Goal: Information Seeking & Learning: Compare options

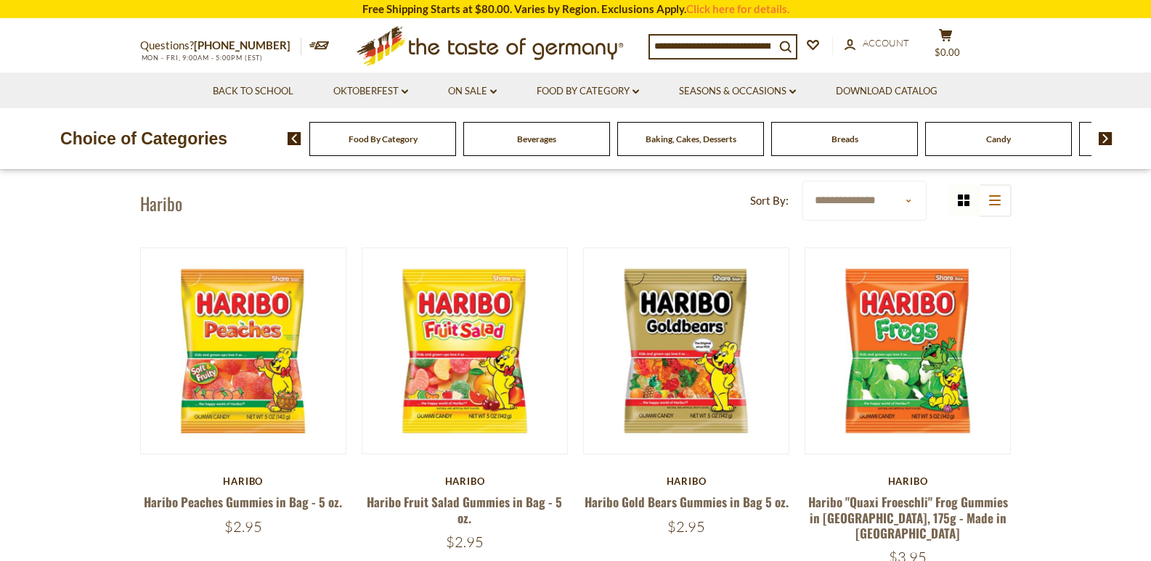
scroll to position [73, 0]
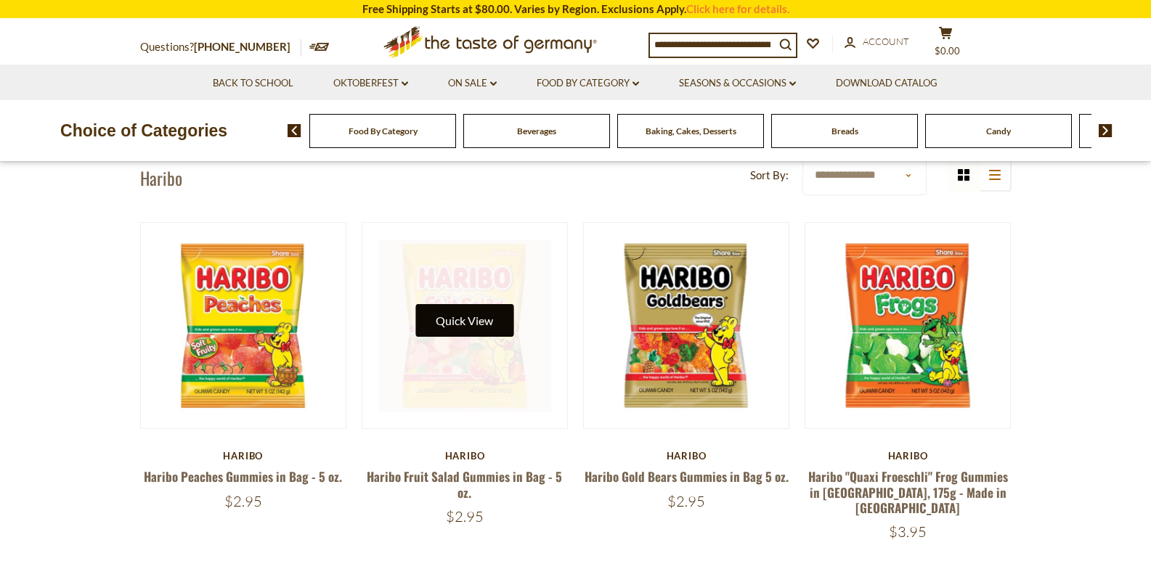
click at [460, 327] on button "Quick View" at bounding box center [464, 320] width 98 height 33
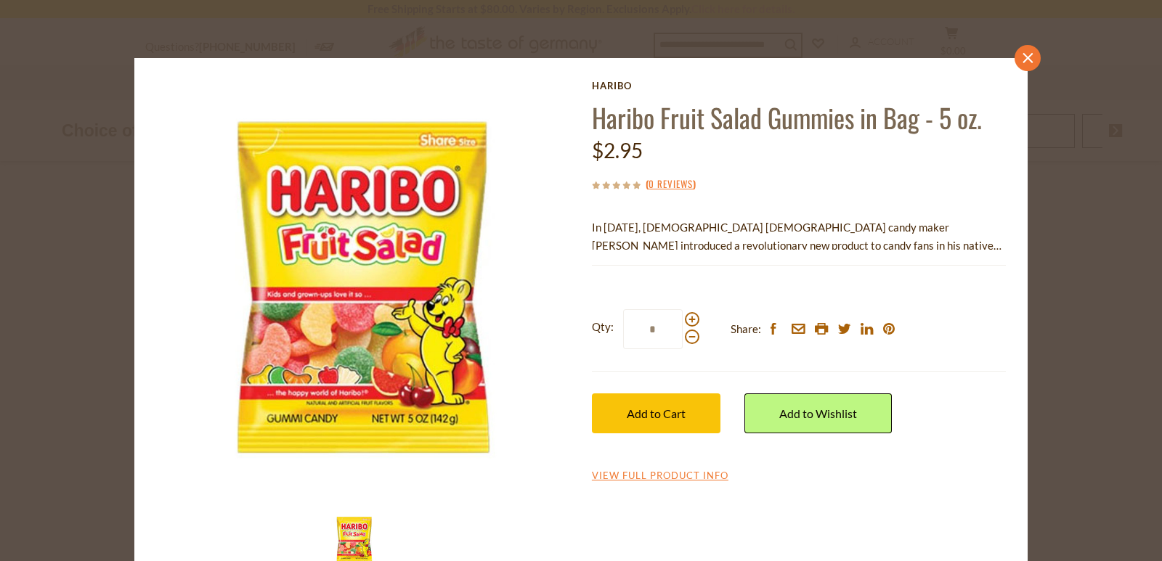
click at [1022, 55] on icon "close" at bounding box center [1027, 58] width 11 height 11
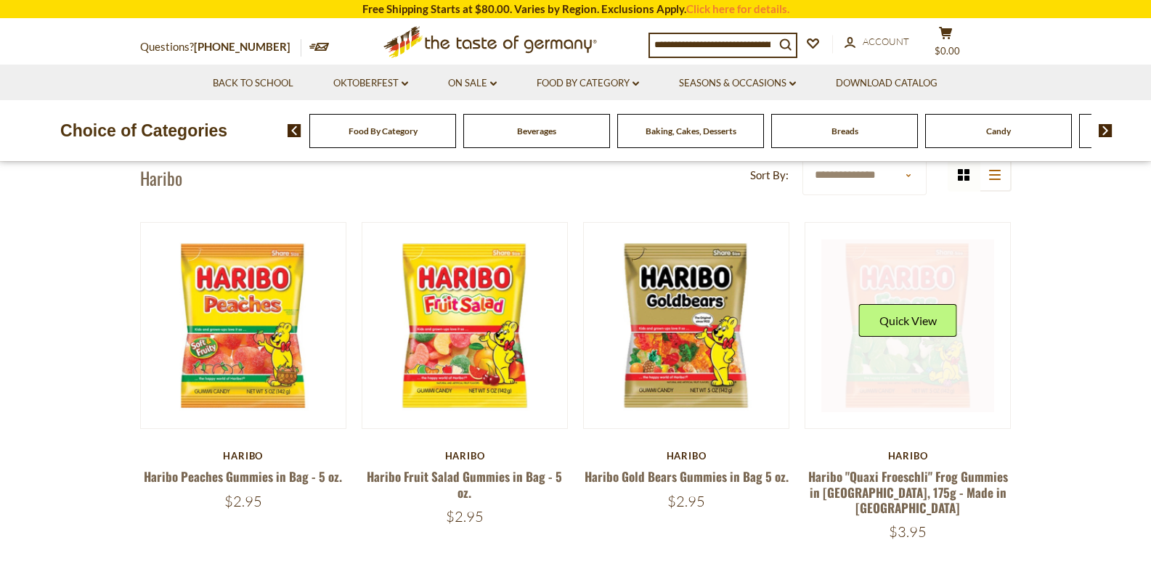
click at [912, 340] on div "Quick View" at bounding box center [908, 326] width 98 height 44
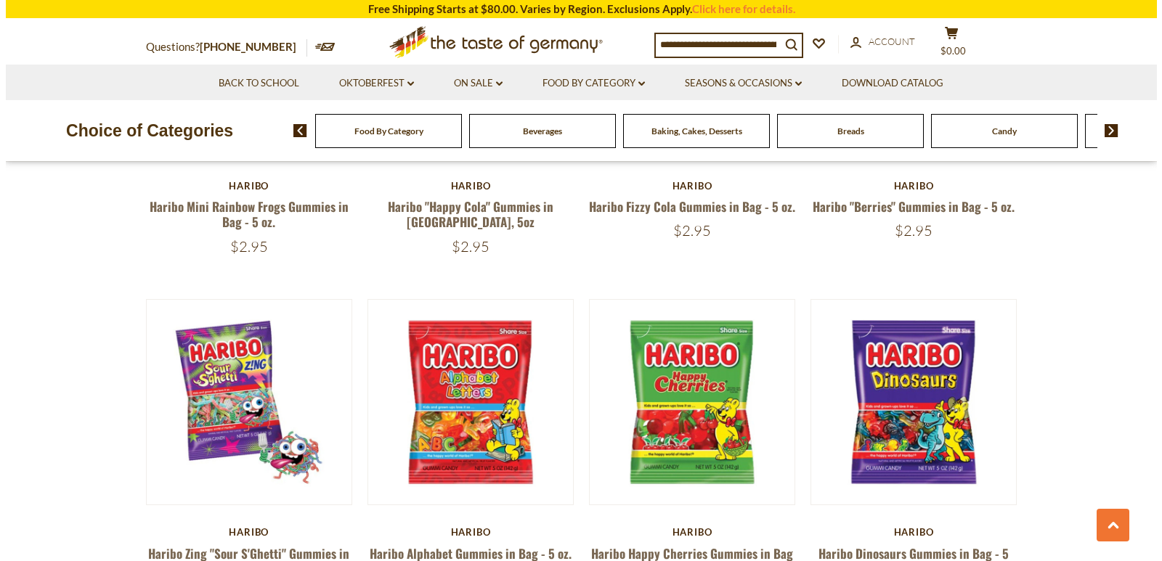
scroll to position [726, 0]
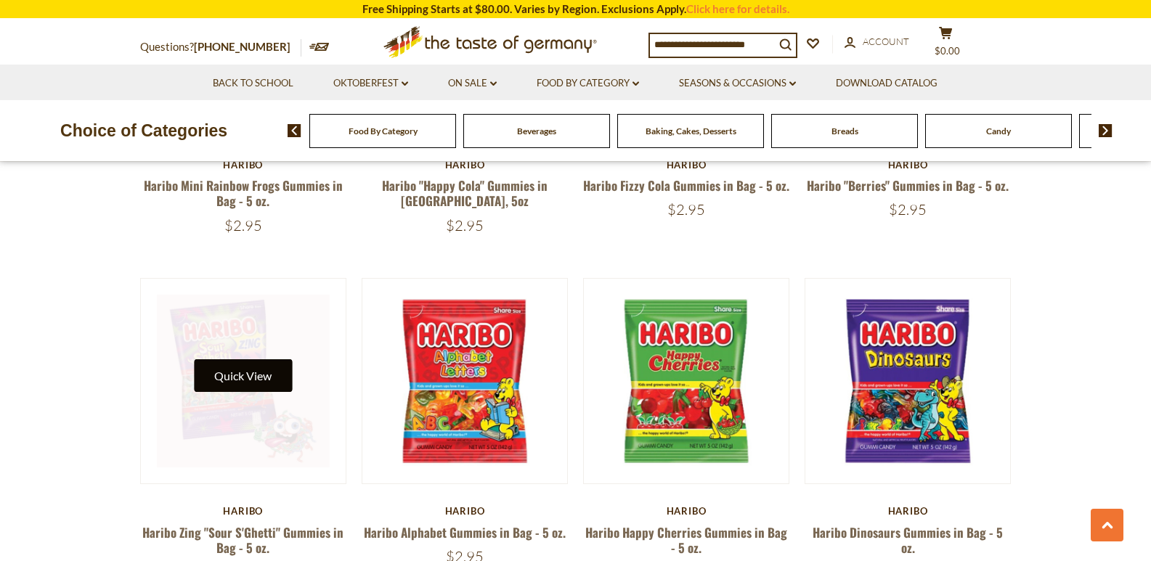
click at [248, 376] on button "Quick View" at bounding box center [243, 375] width 98 height 33
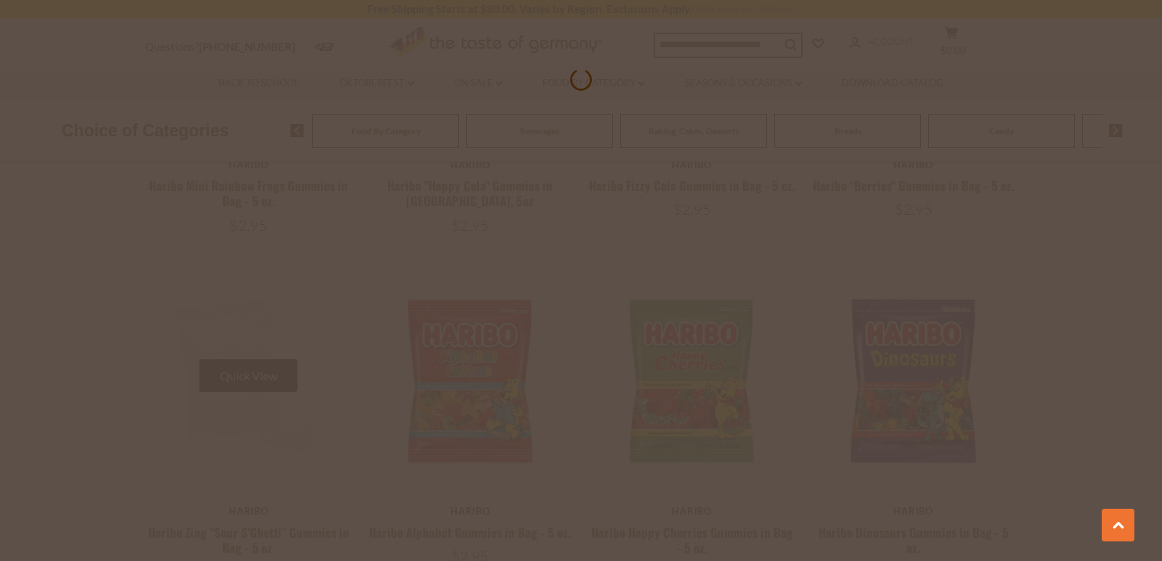
click at [248, 376] on div at bounding box center [581, 280] width 1162 height 561
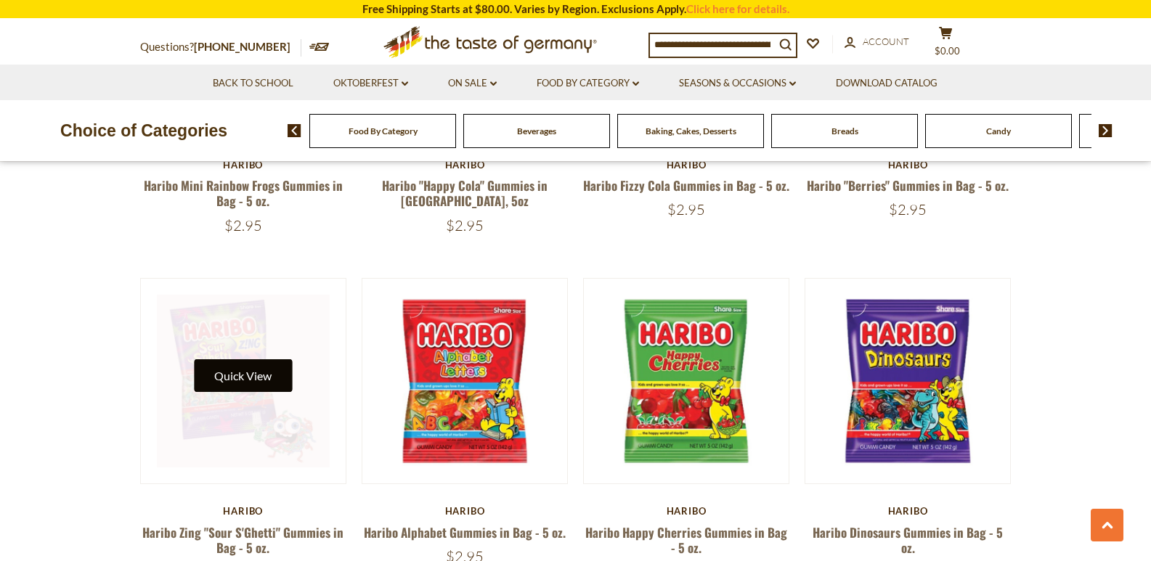
click at [227, 359] on button "Quick View" at bounding box center [243, 375] width 98 height 33
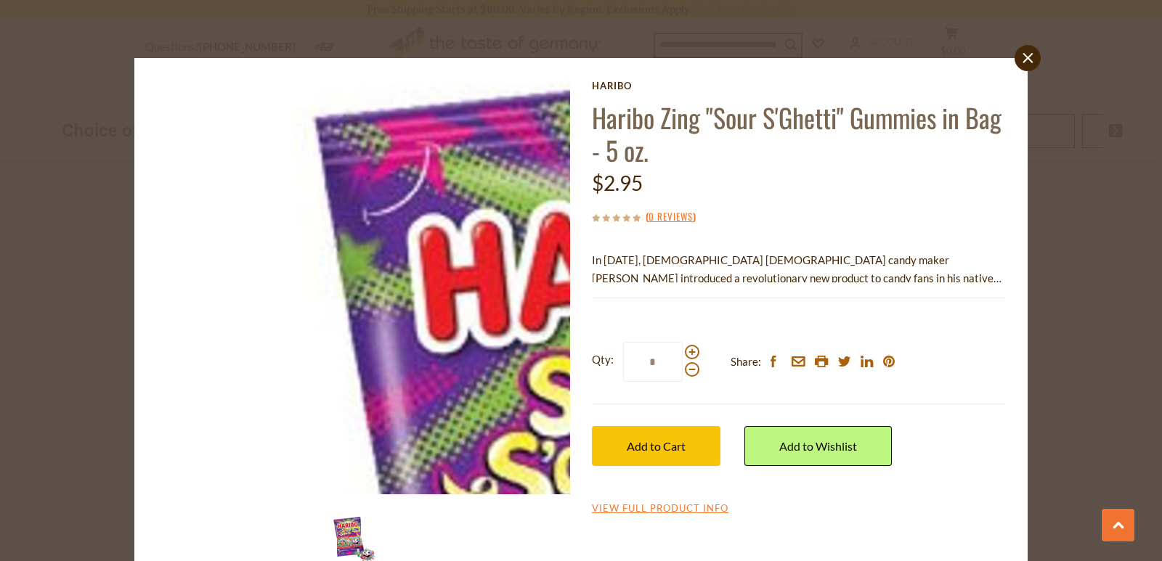
click at [171, 153] on img at bounding box center [363, 287] width 415 height 415
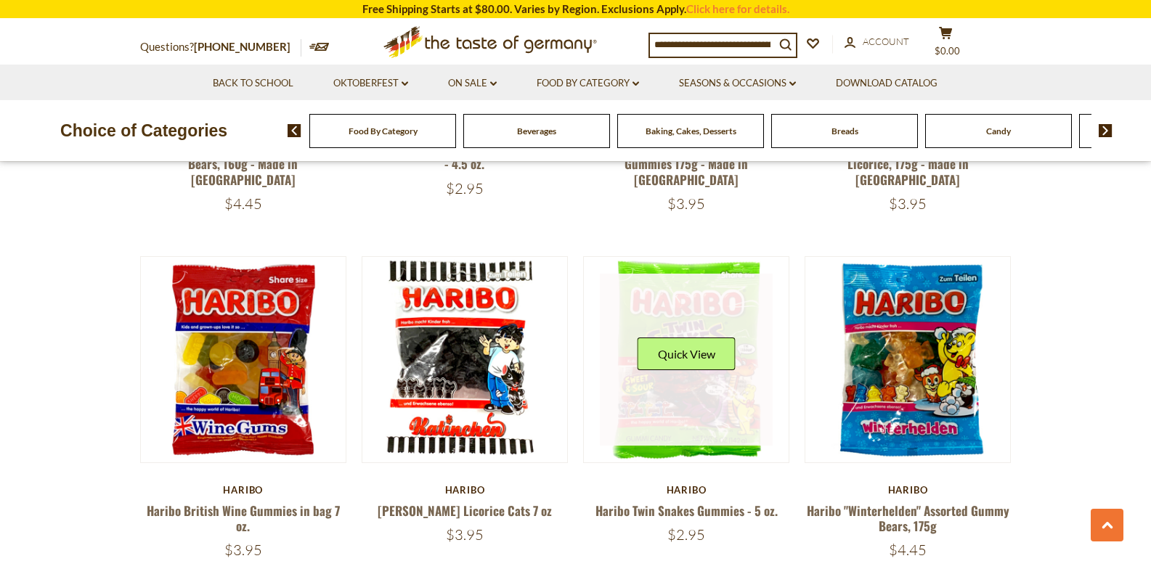
scroll to position [1508, 0]
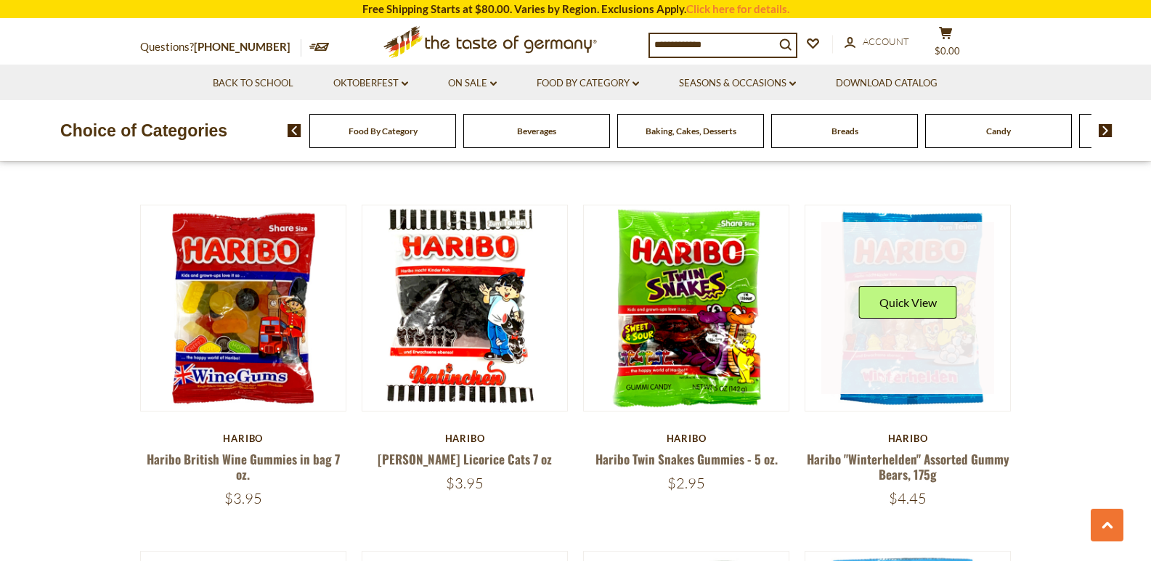
click at [910, 296] on div "Quick View" at bounding box center [908, 308] width 98 height 44
click at [910, 286] on button "Quick View" at bounding box center [908, 302] width 98 height 33
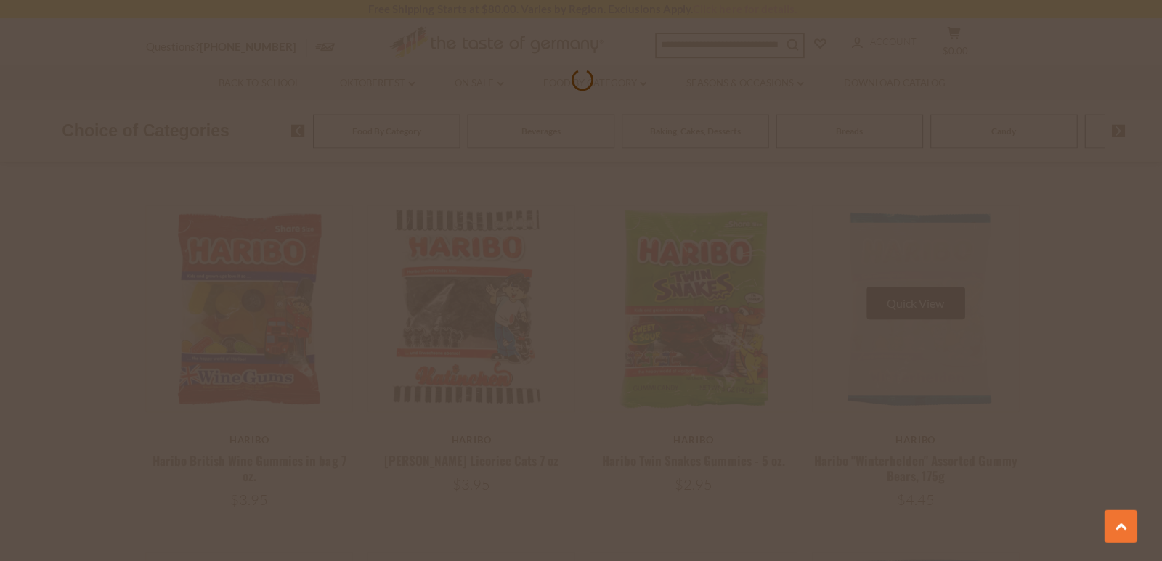
click at [910, 274] on div at bounding box center [581, 280] width 1162 height 561
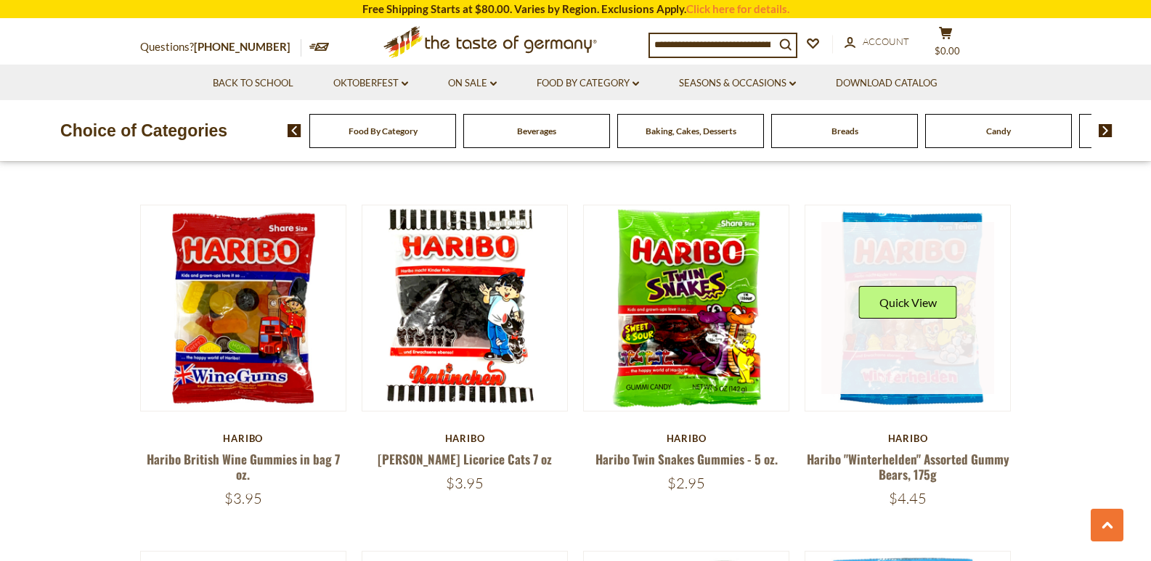
click at [909, 290] on div "Quick View" at bounding box center [908, 308] width 98 height 44
click at [904, 286] on button "Quick View" at bounding box center [908, 302] width 98 height 33
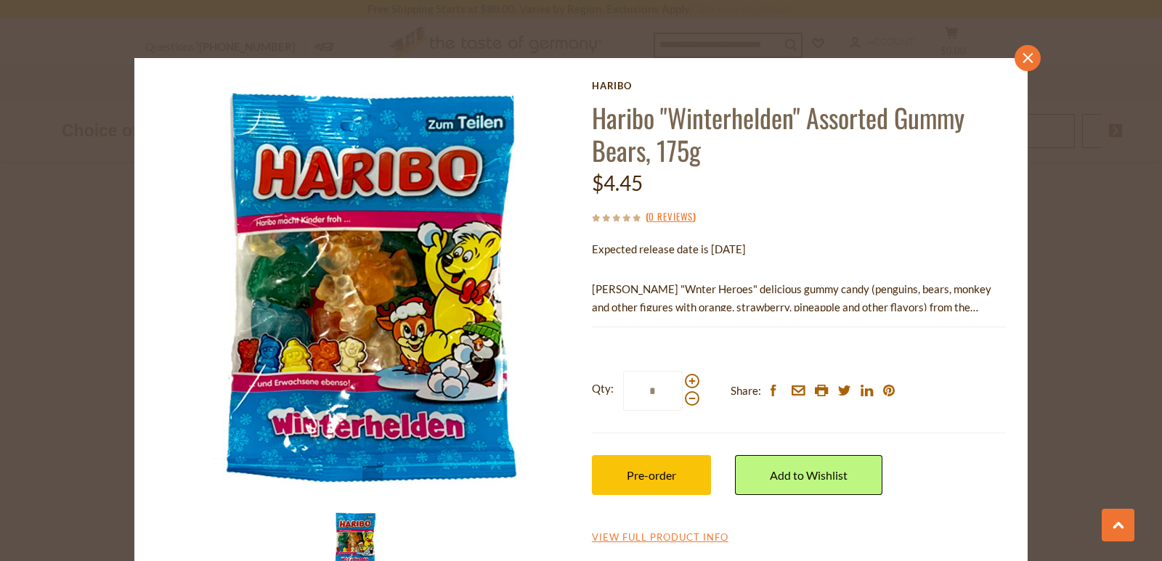
click at [1022, 54] on icon "close" at bounding box center [1027, 58] width 11 height 11
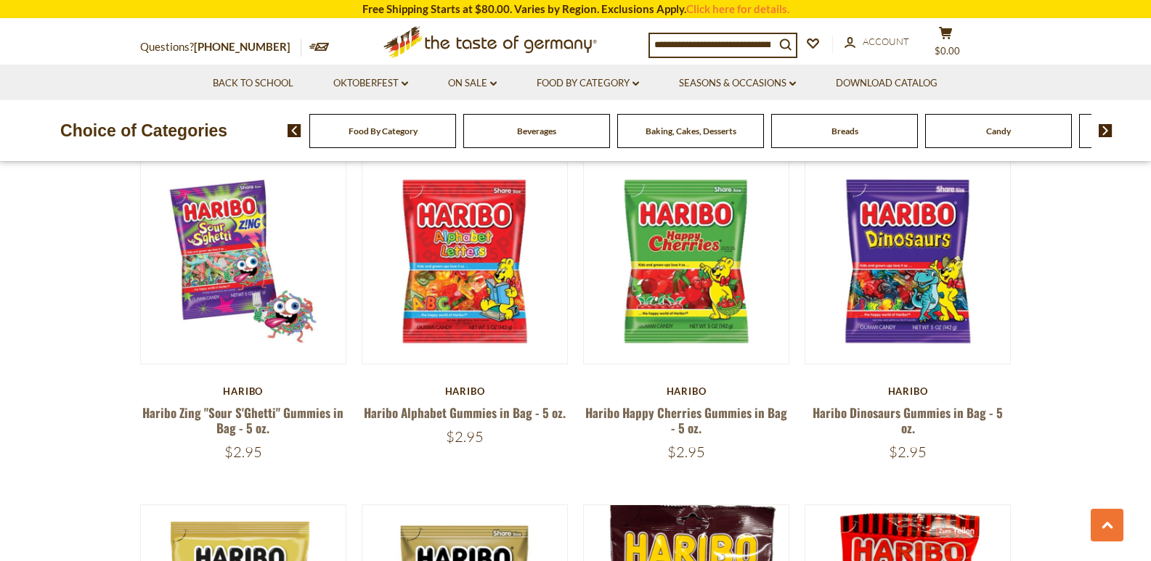
scroll to position [782, 0]
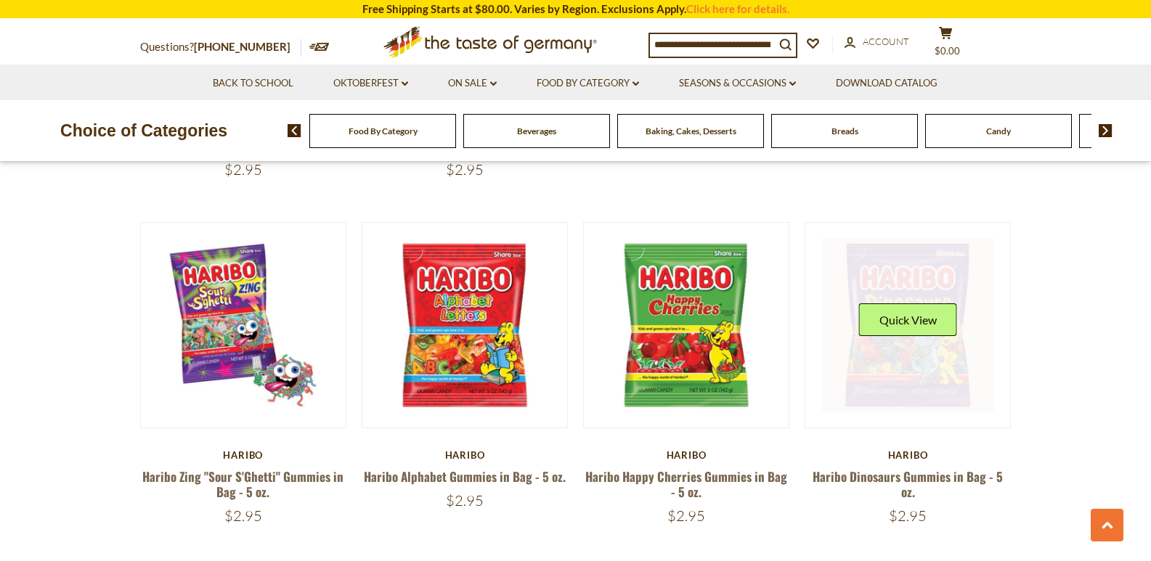
click at [906, 325] on div "Quick View" at bounding box center [908, 325] width 98 height 44
click at [906, 309] on button "Quick View" at bounding box center [908, 319] width 98 height 33
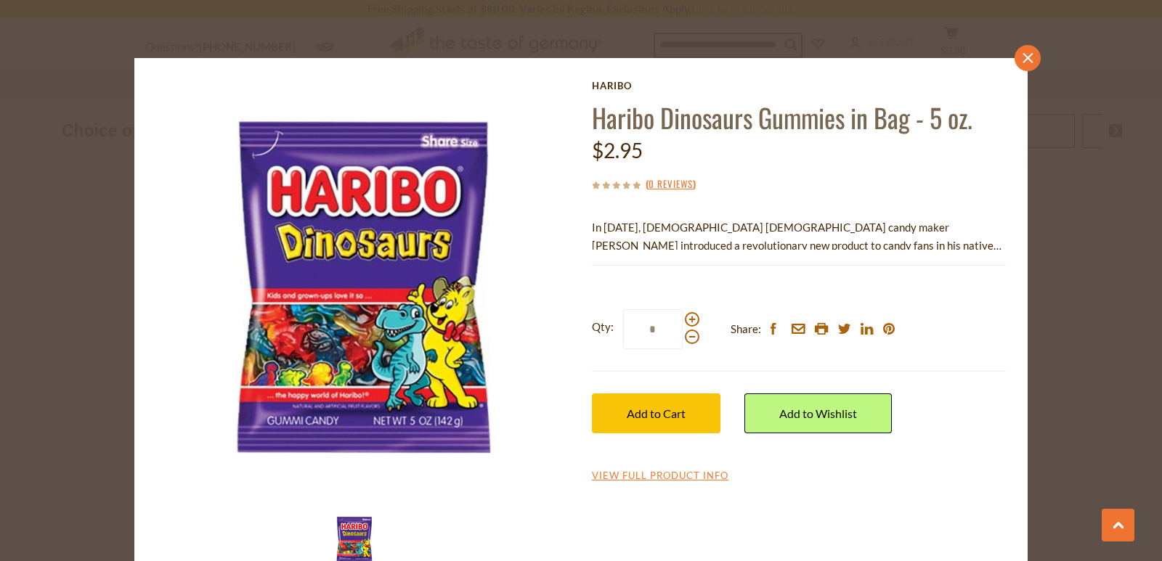
click at [1026, 57] on icon "close" at bounding box center [1027, 58] width 11 height 11
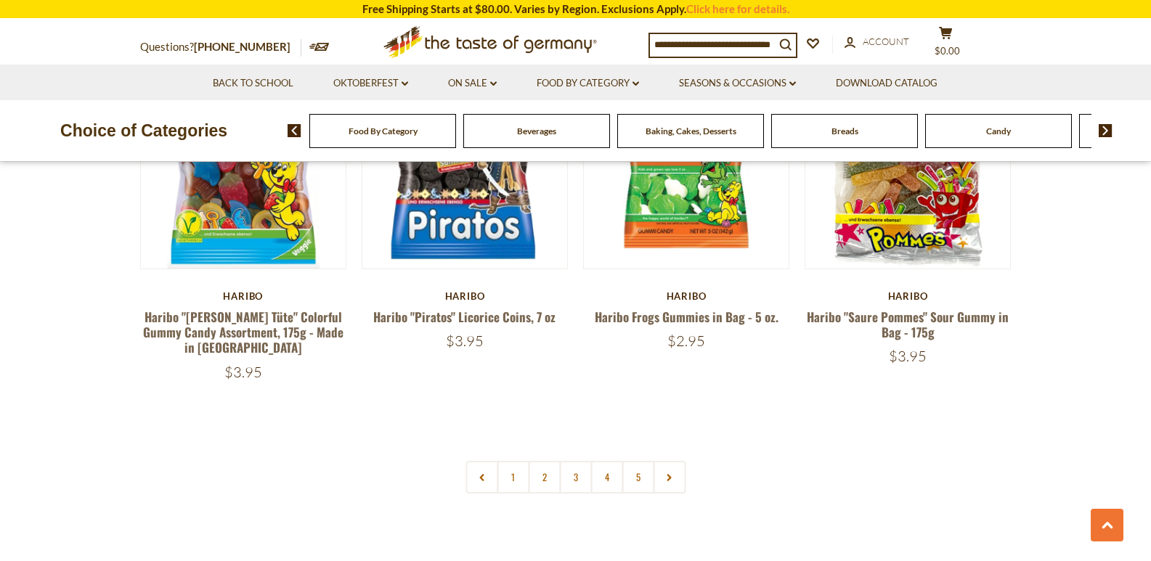
scroll to position [3032, 0]
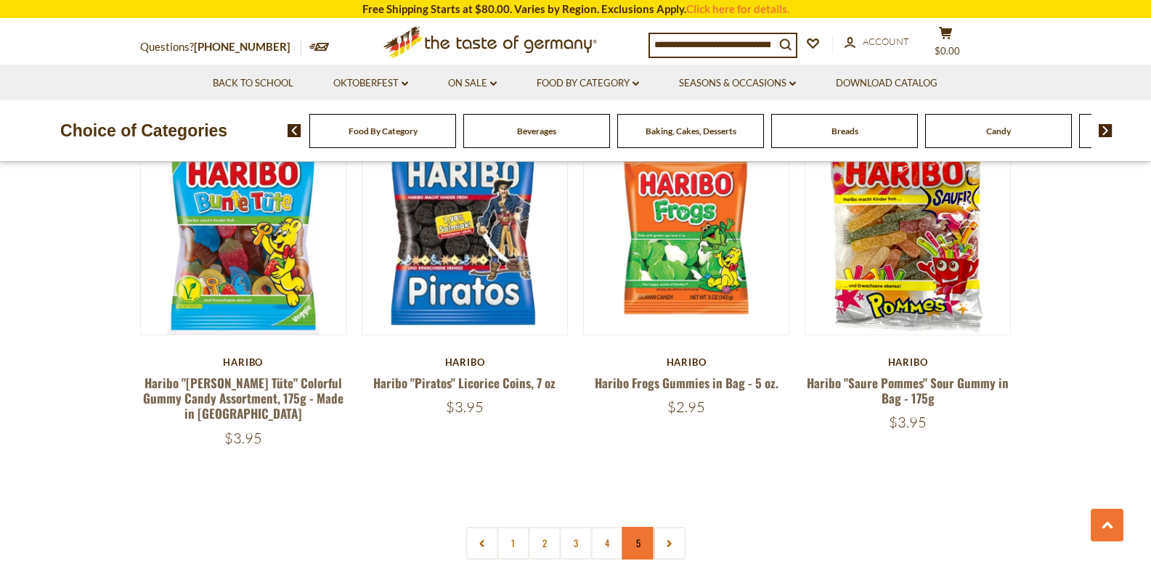
click at [636, 527] on link "5" at bounding box center [637, 543] width 33 height 33
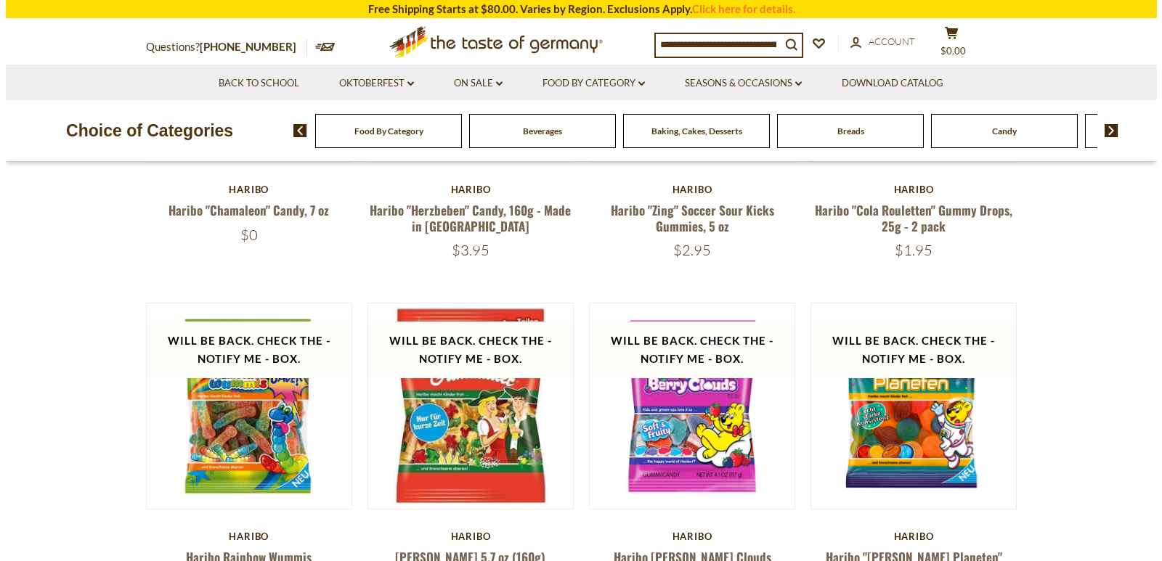
scroll to position [363, 0]
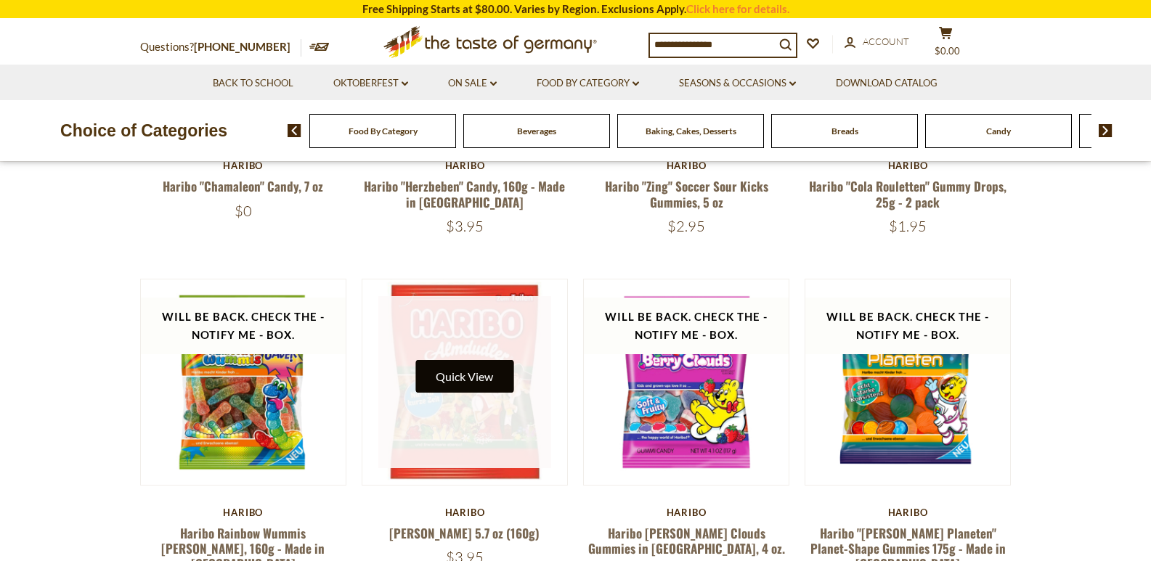
click at [462, 384] on button "Quick View" at bounding box center [464, 376] width 98 height 33
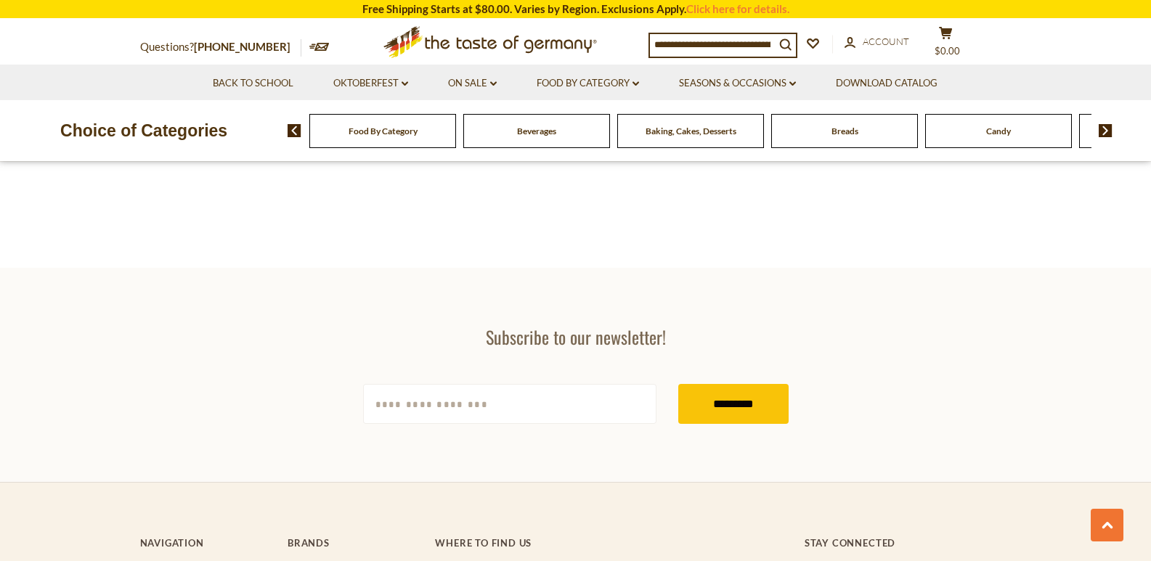
scroll to position [3194, 0]
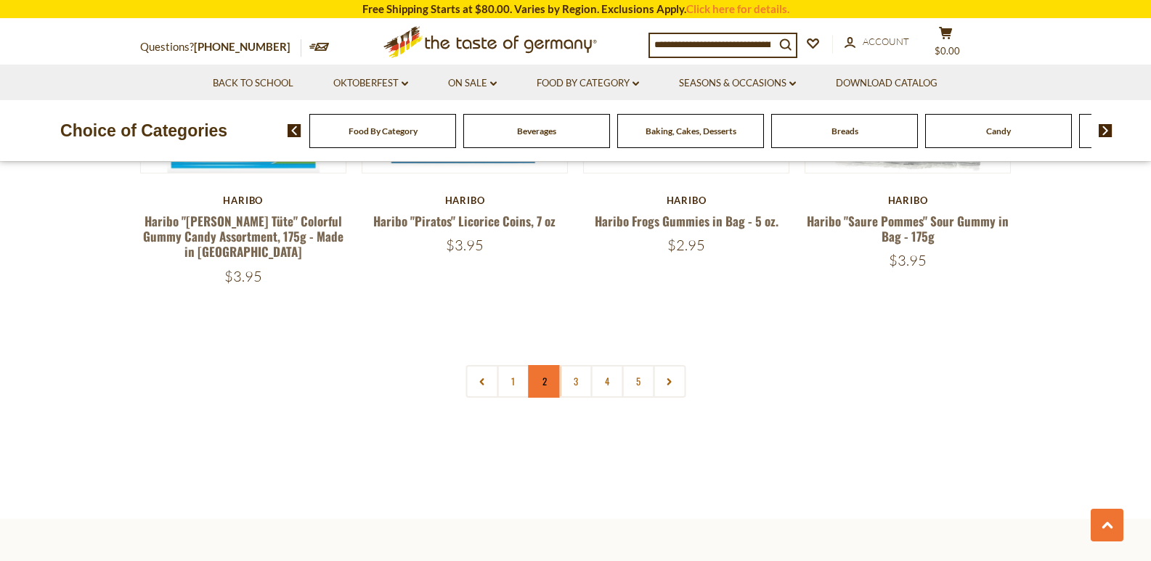
click at [544, 365] on link "2" at bounding box center [544, 381] width 33 height 33
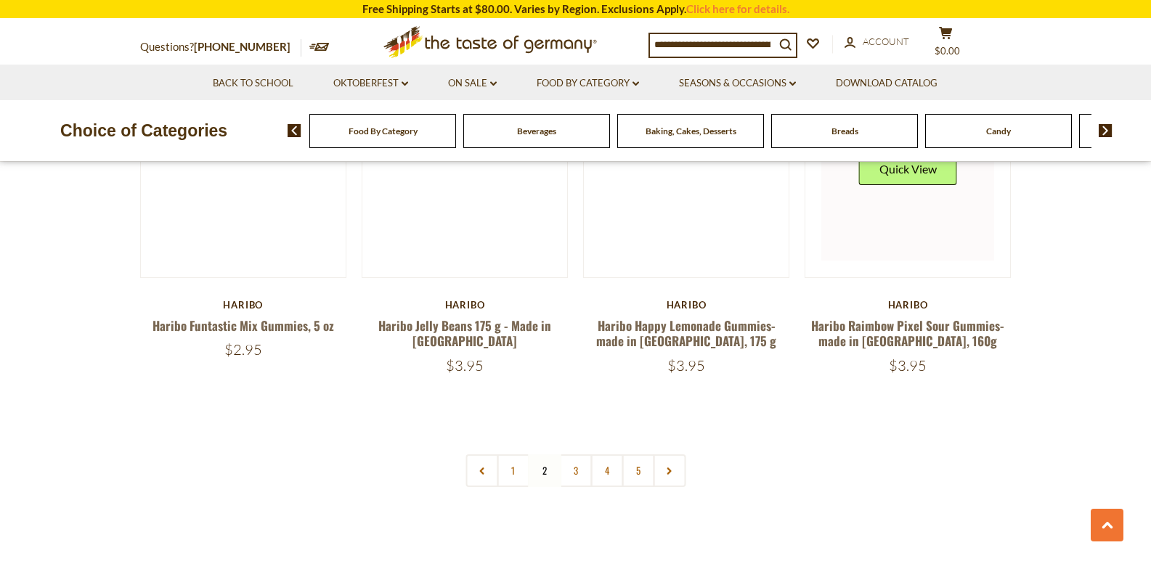
scroll to position [3132, 0]
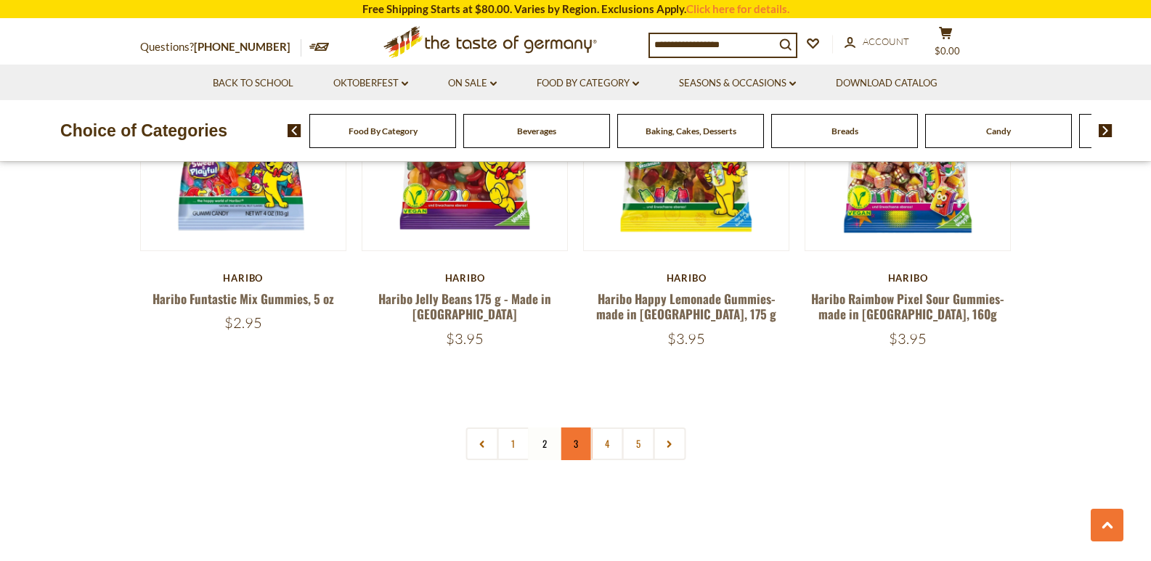
click at [579, 428] on link "3" at bounding box center [575, 444] width 33 height 33
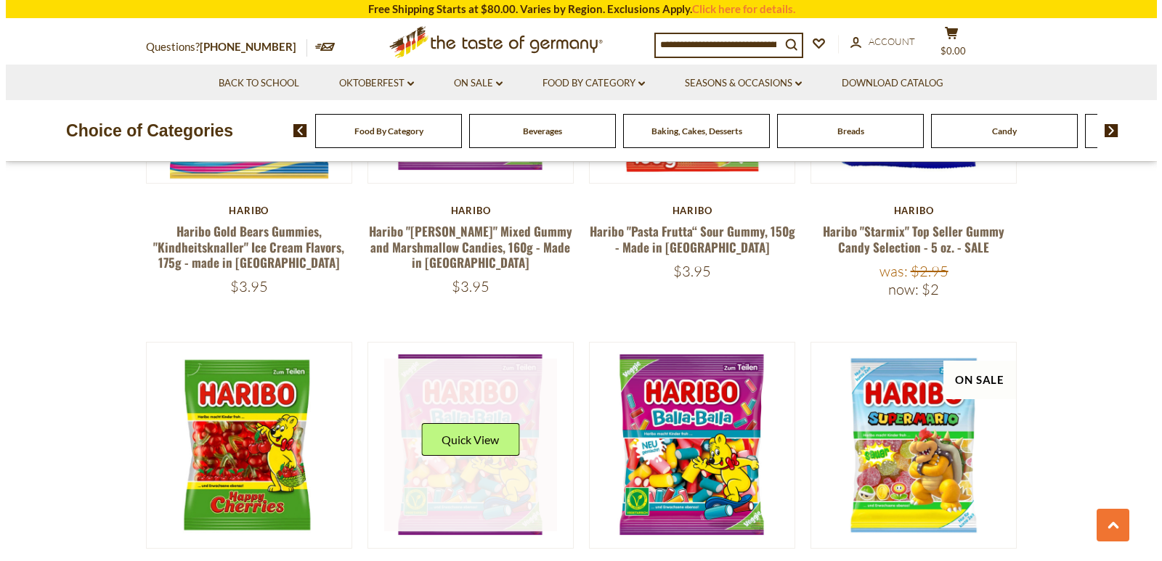
scroll to position [1825, 0]
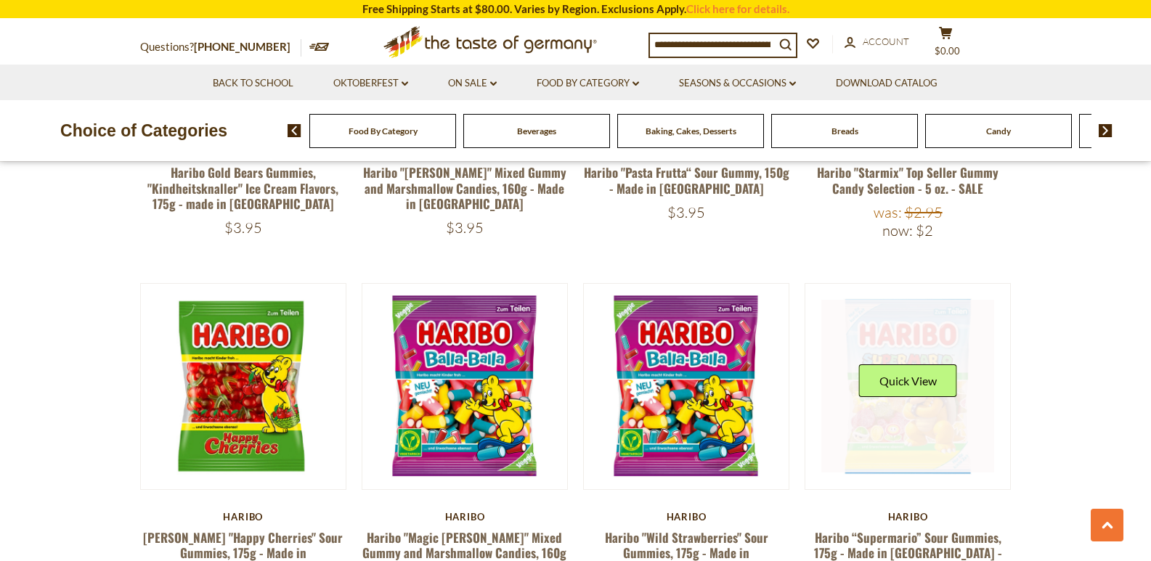
click at [913, 382] on div "Quick View" at bounding box center [908, 386] width 98 height 44
click at [908, 375] on button "Quick View" at bounding box center [908, 380] width 98 height 33
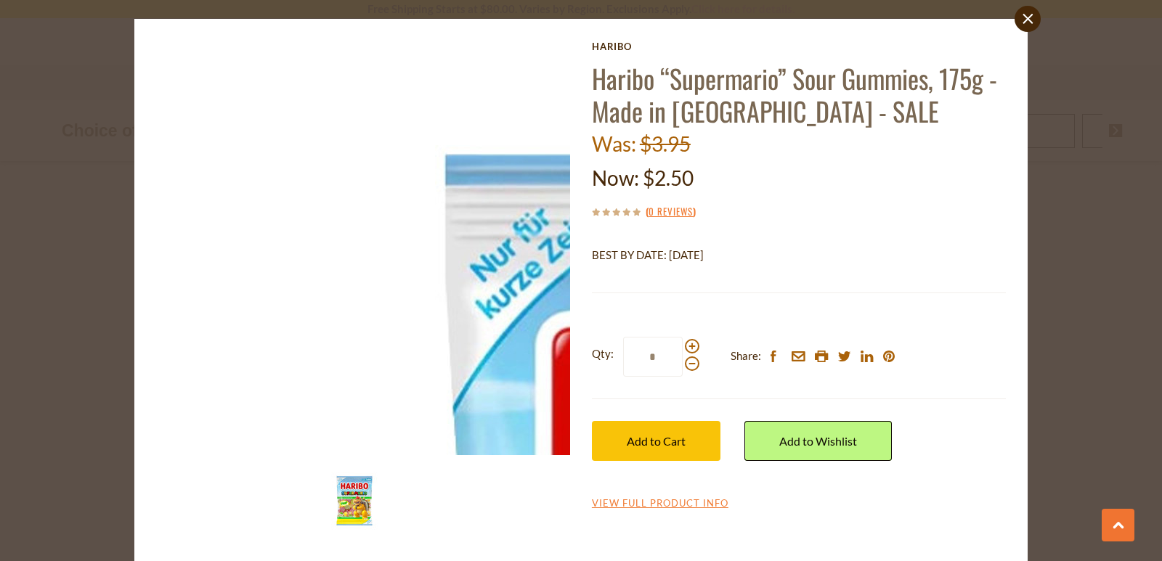
scroll to position [41, 0]
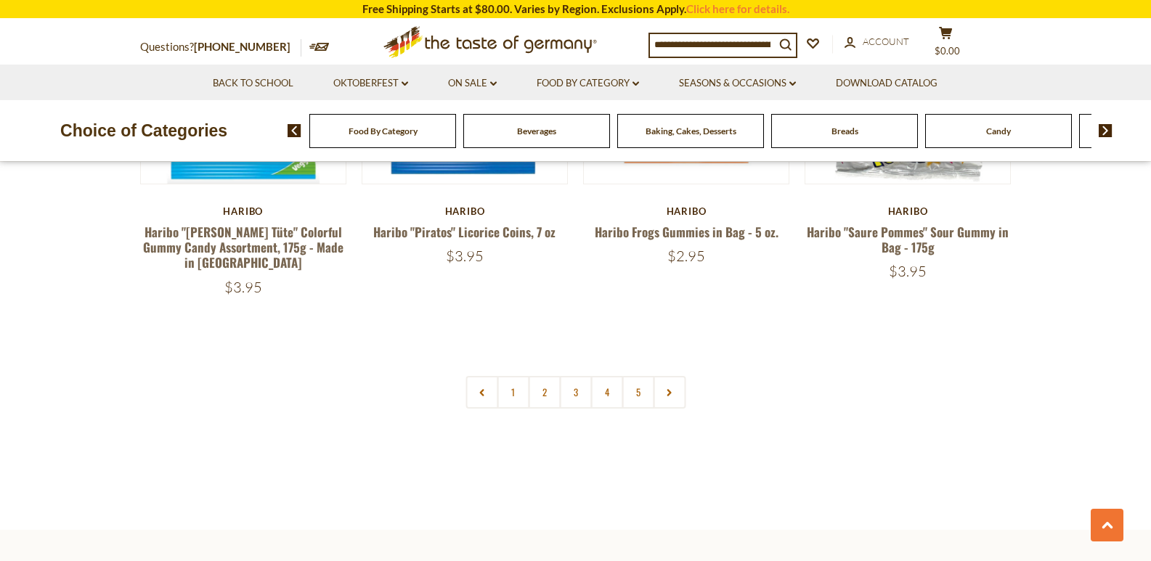
scroll to position [3059, 0]
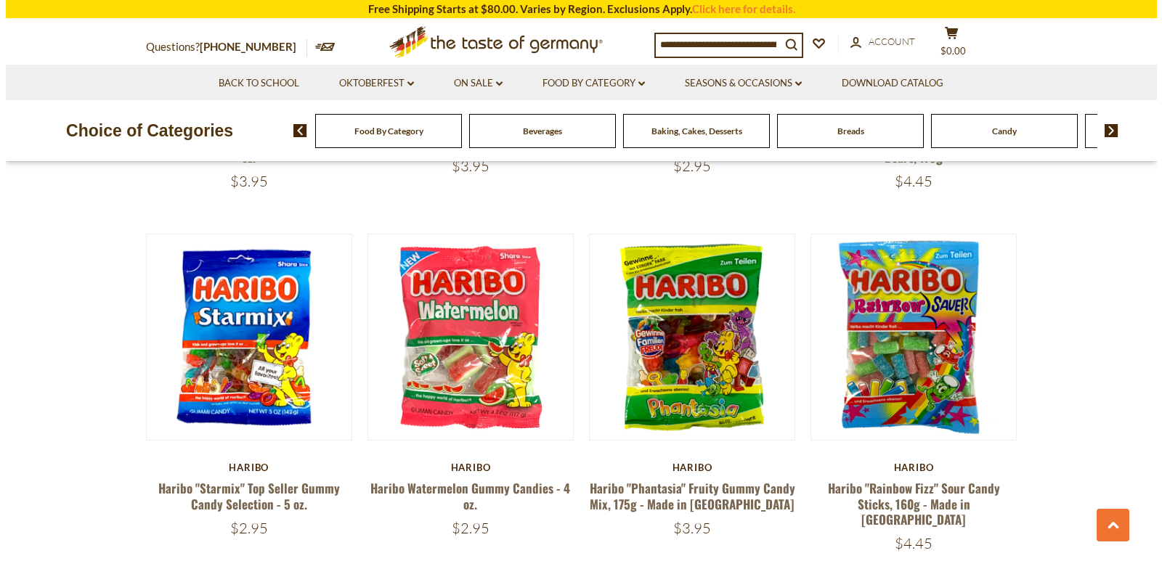
scroll to position [1815, 0]
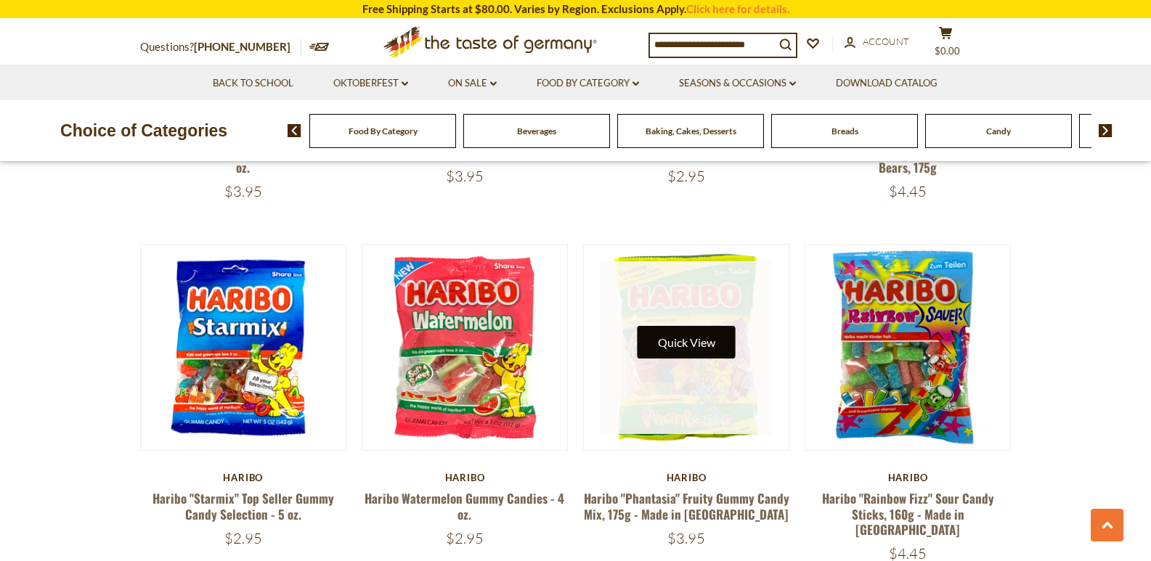
click at [681, 326] on button "Quick View" at bounding box center [686, 342] width 98 height 33
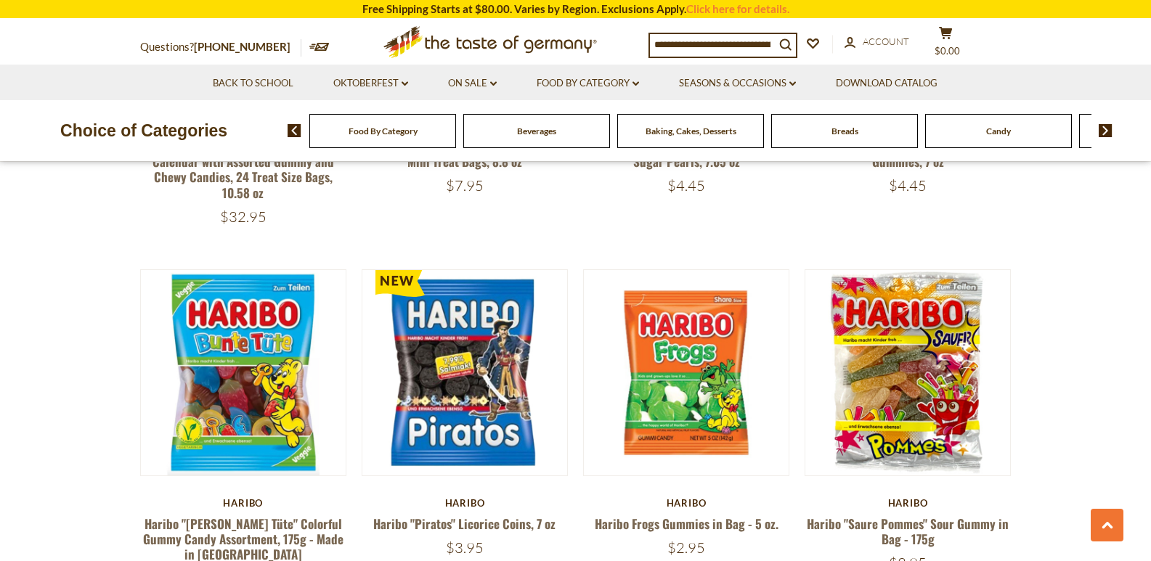
scroll to position [3255, 0]
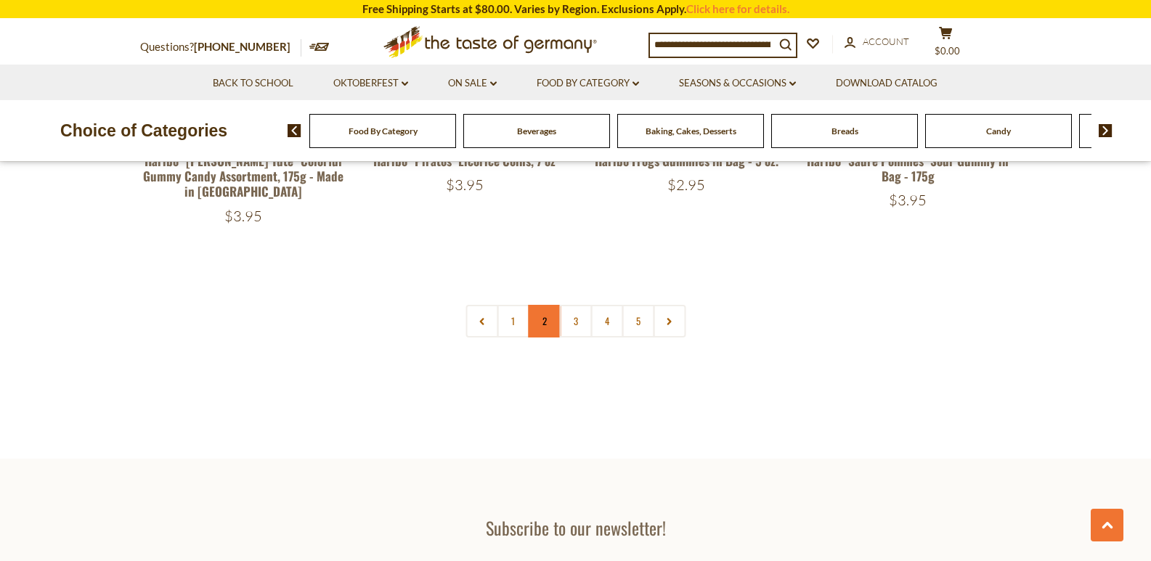
click at [542, 305] on link "2" at bounding box center [544, 321] width 33 height 33
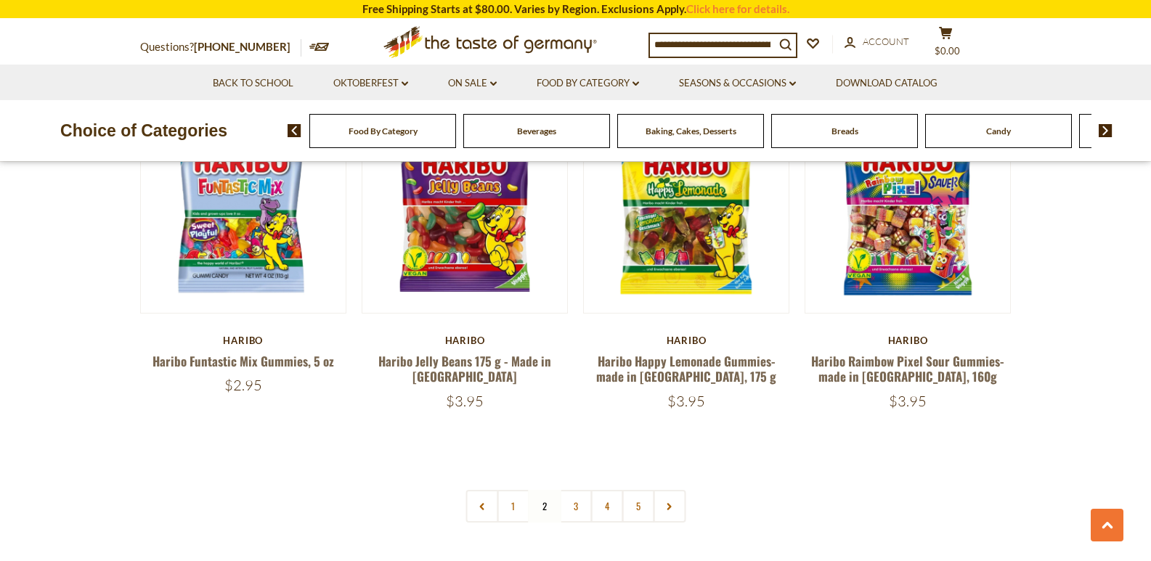
scroll to position [3122, 0]
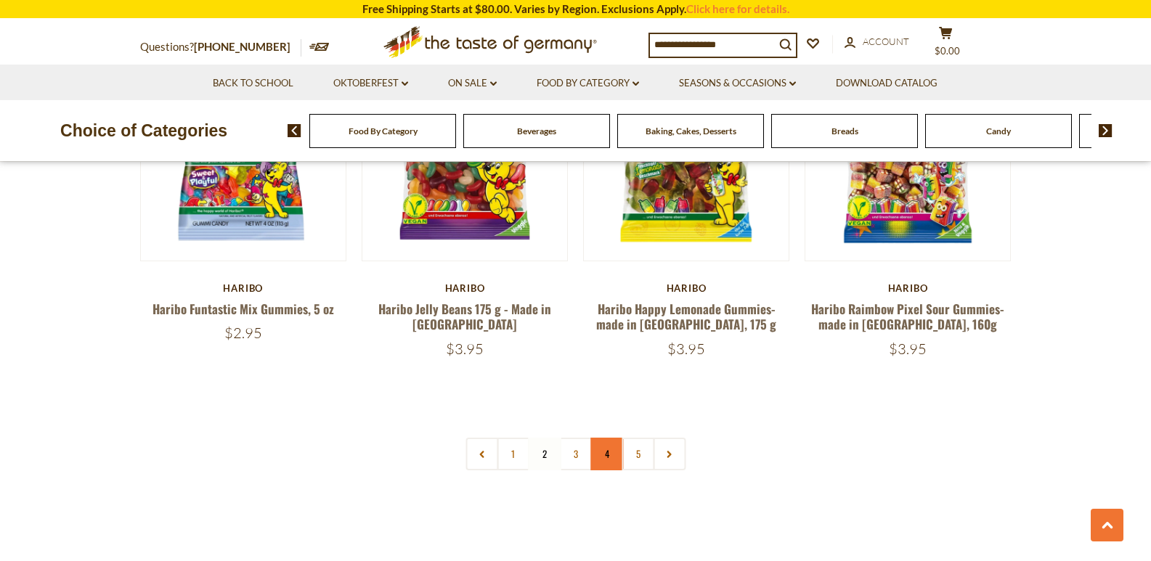
click at [608, 438] on link "4" at bounding box center [606, 454] width 33 height 33
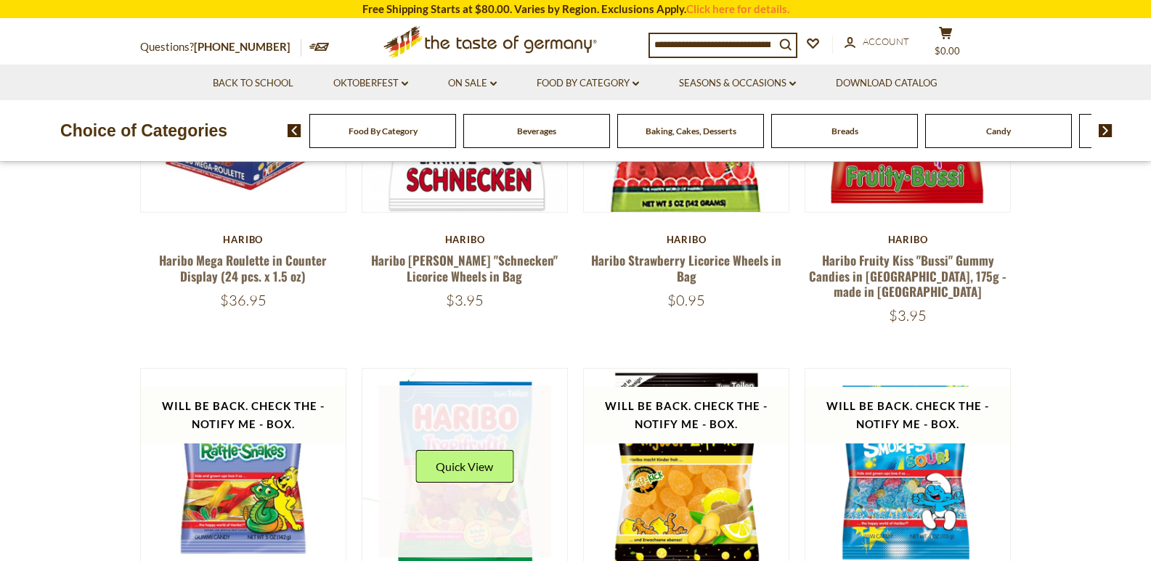
scroll to position [301, 0]
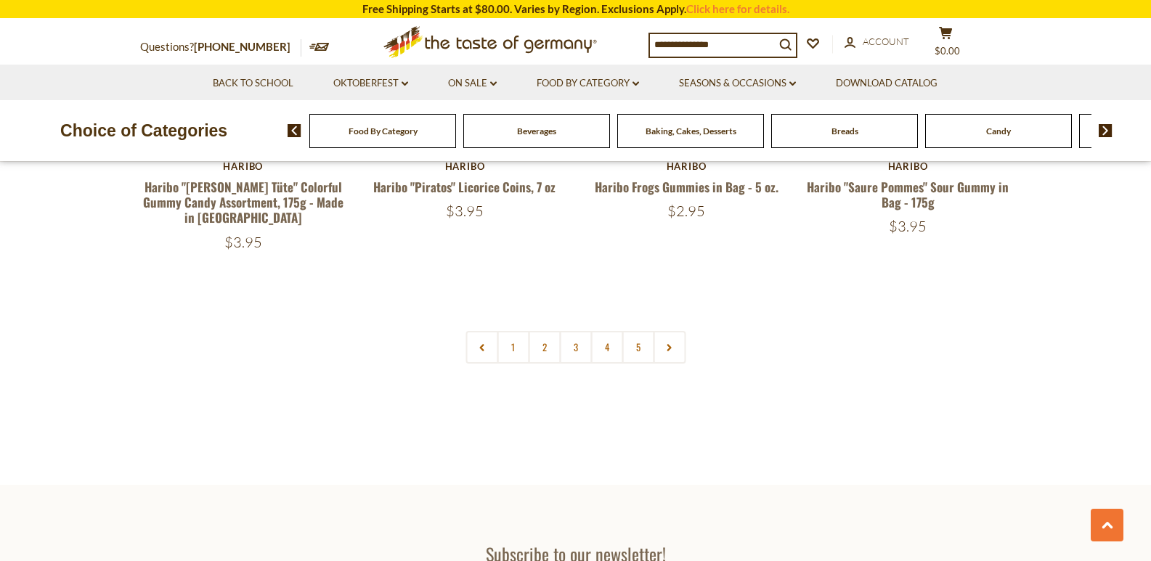
scroll to position [3038, 0]
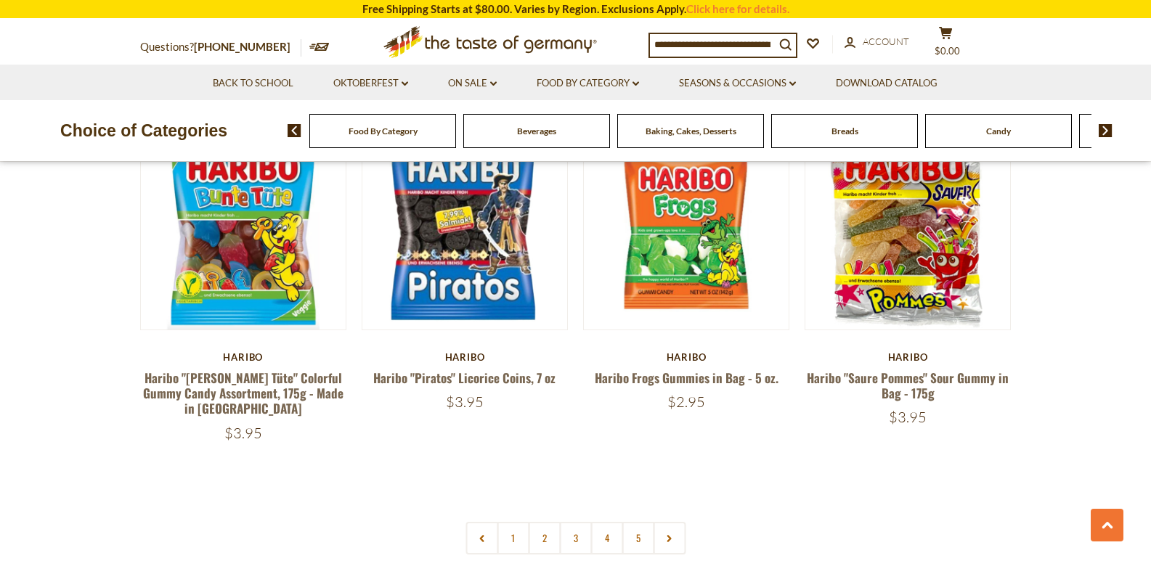
click at [534, 522] on link "2" at bounding box center [544, 538] width 33 height 33
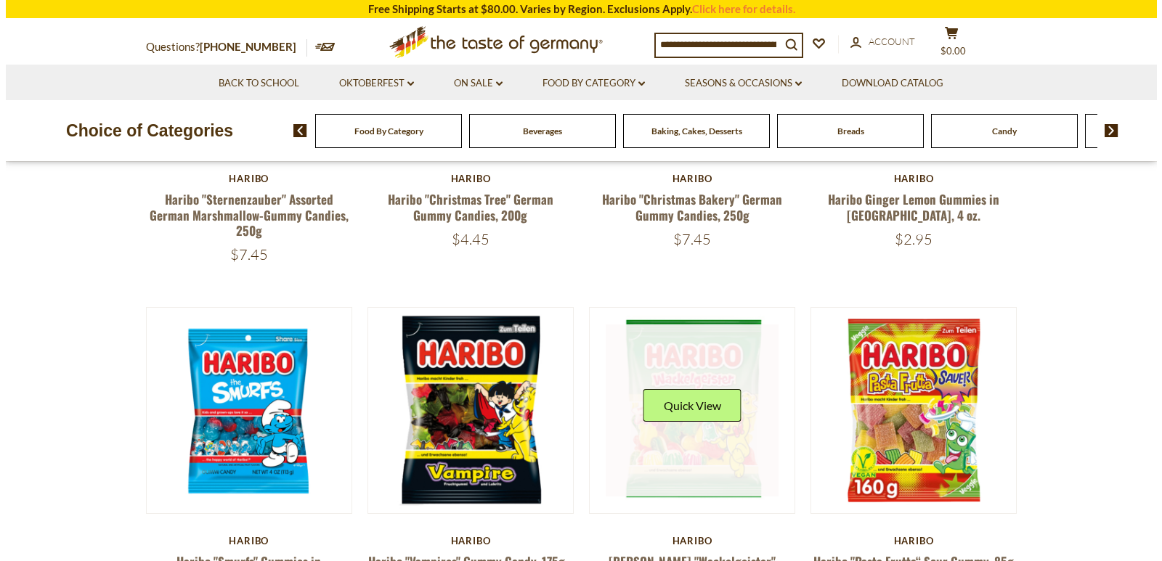
scroll to position [446, 0]
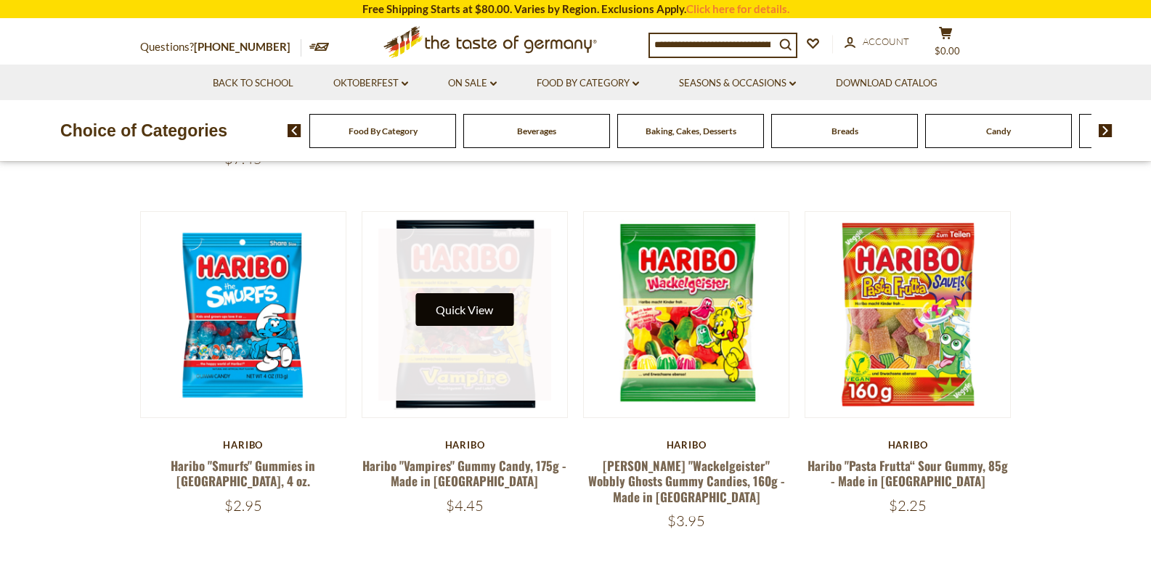
click at [445, 295] on button "Quick View" at bounding box center [464, 309] width 98 height 33
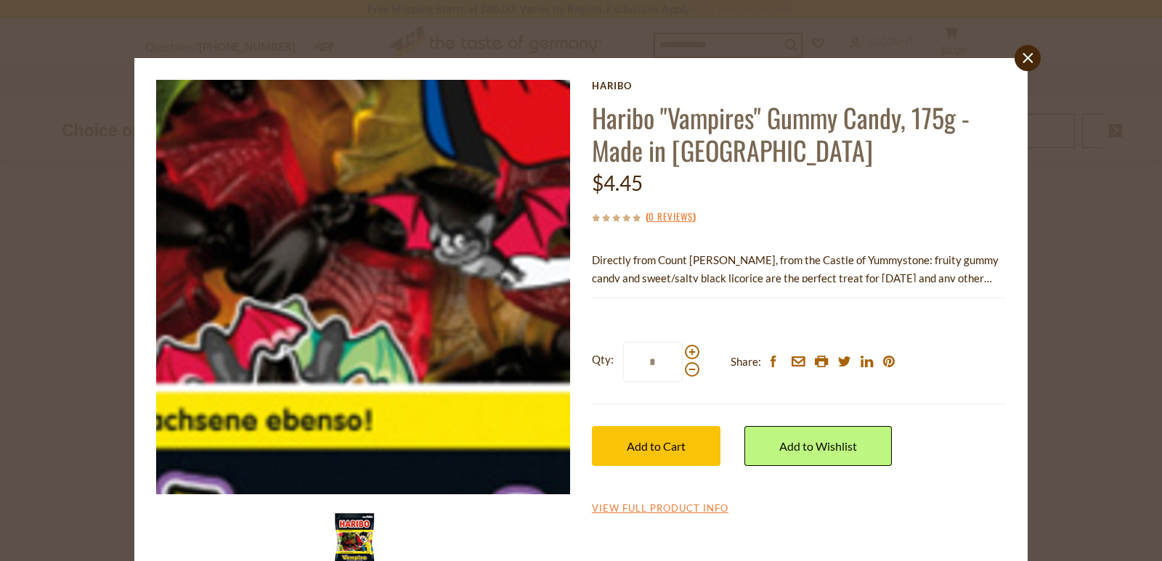
click at [344, 359] on img at bounding box center [363, 287] width 415 height 415
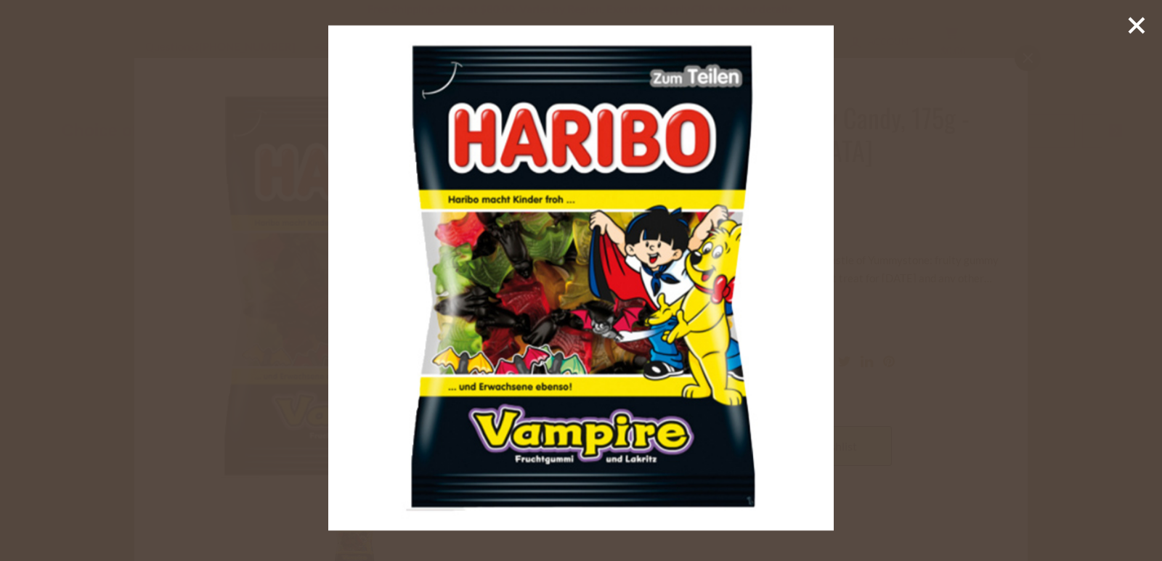
click at [1137, 23] on line at bounding box center [1136, 25] width 15 height 15
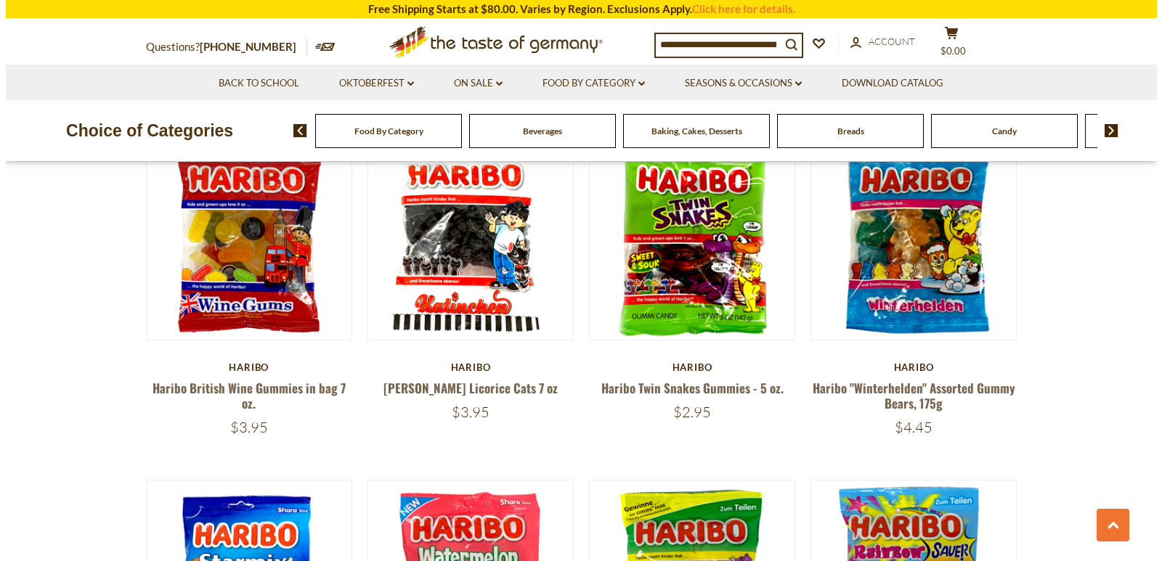
scroll to position [1525, 0]
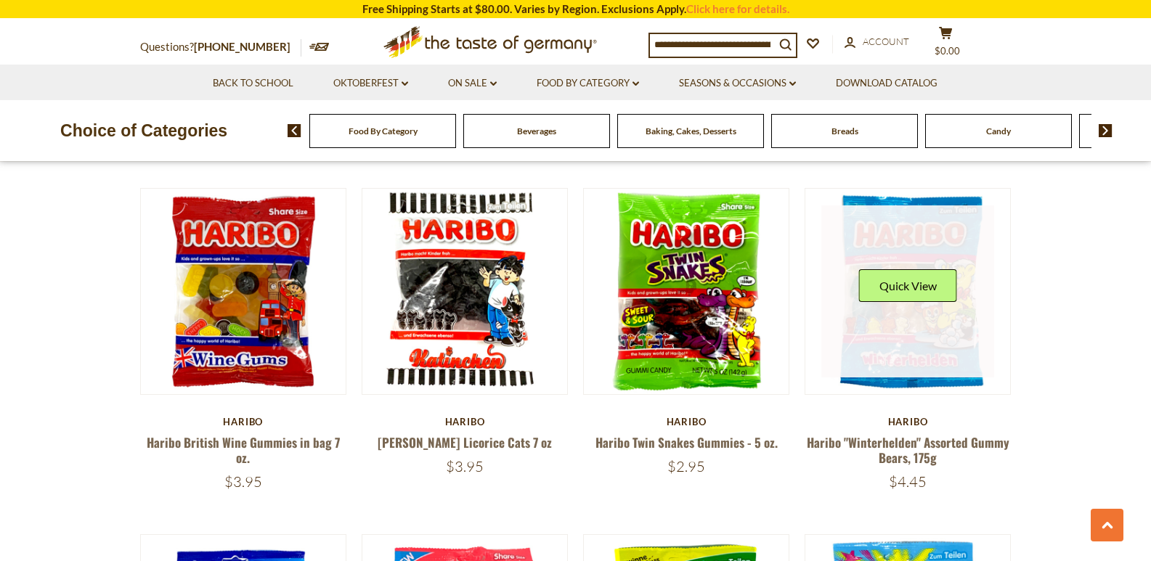
click at [923, 280] on div "Quick View" at bounding box center [908, 291] width 98 height 44
click at [911, 269] on button "Quick View" at bounding box center [908, 285] width 98 height 33
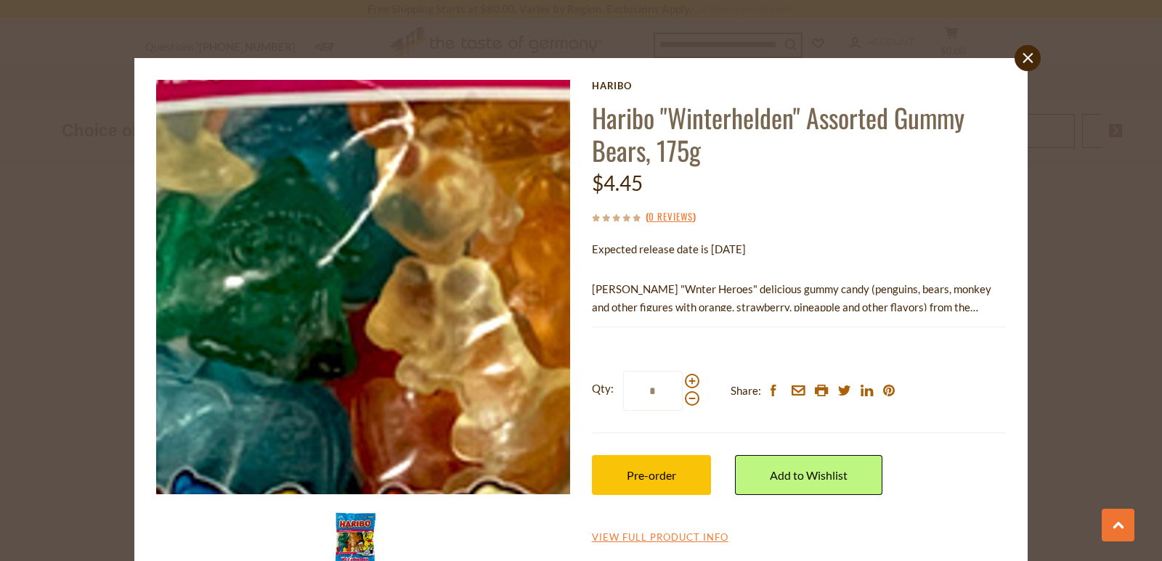
click at [293, 281] on img at bounding box center [363, 287] width 415 height 415
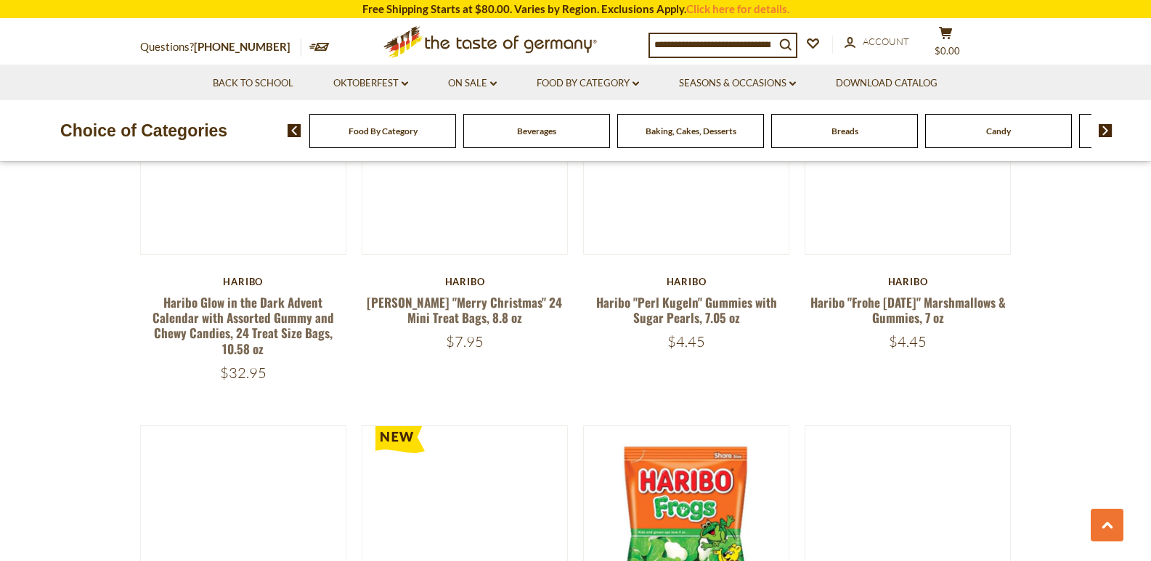
scroll to position [2819, 0]
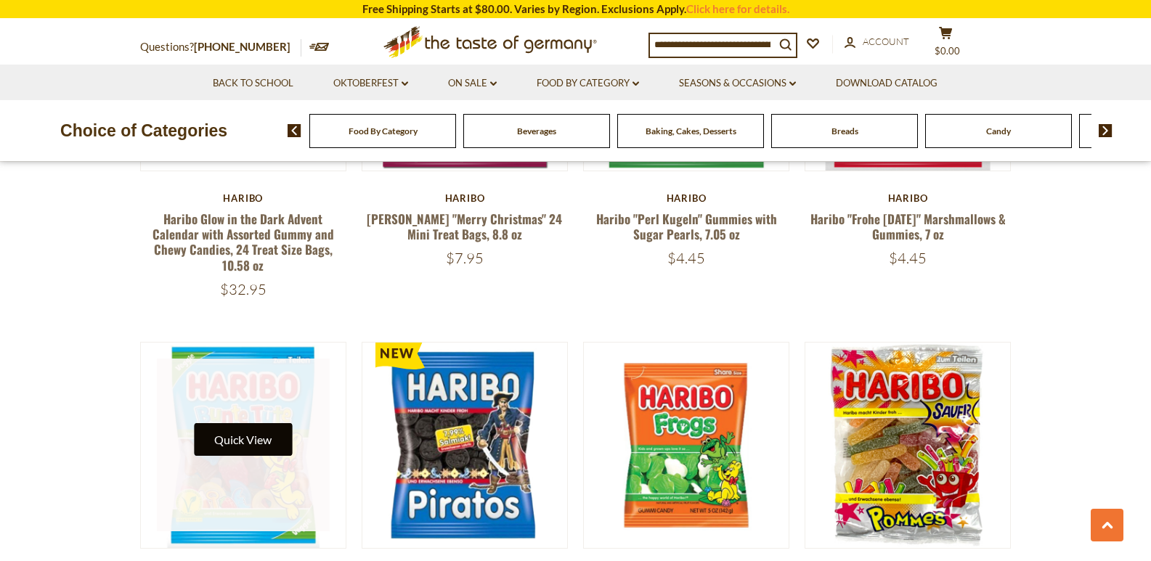
click at [245, 423] on button "Quick View" at bounding box center [243, 439] width 98 height 33
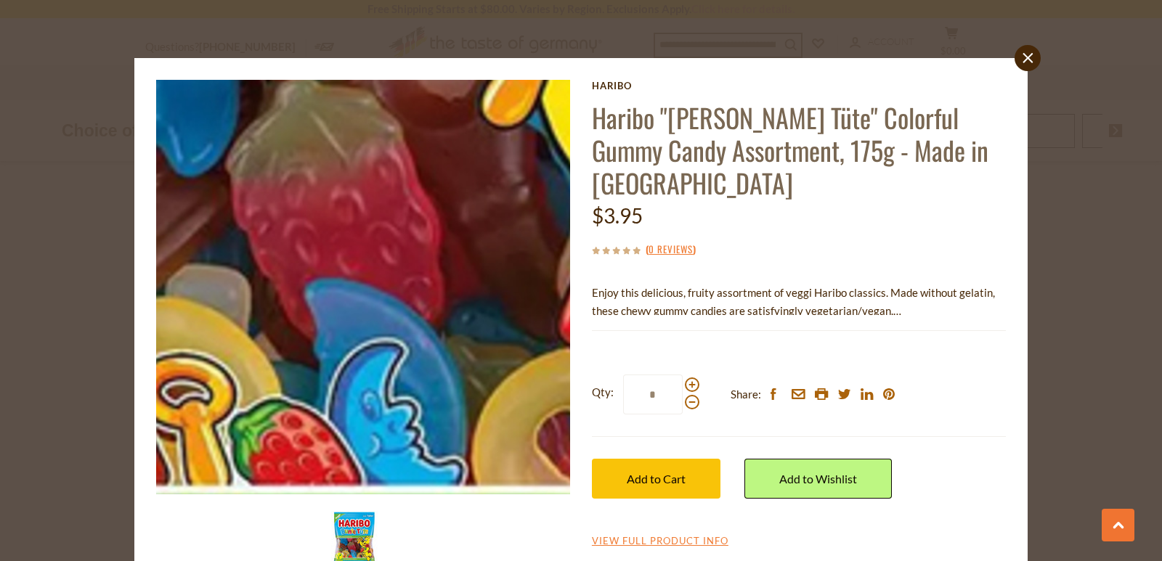
click at [340, 388] on img at bounding box center [363, 287] width 415 height 415
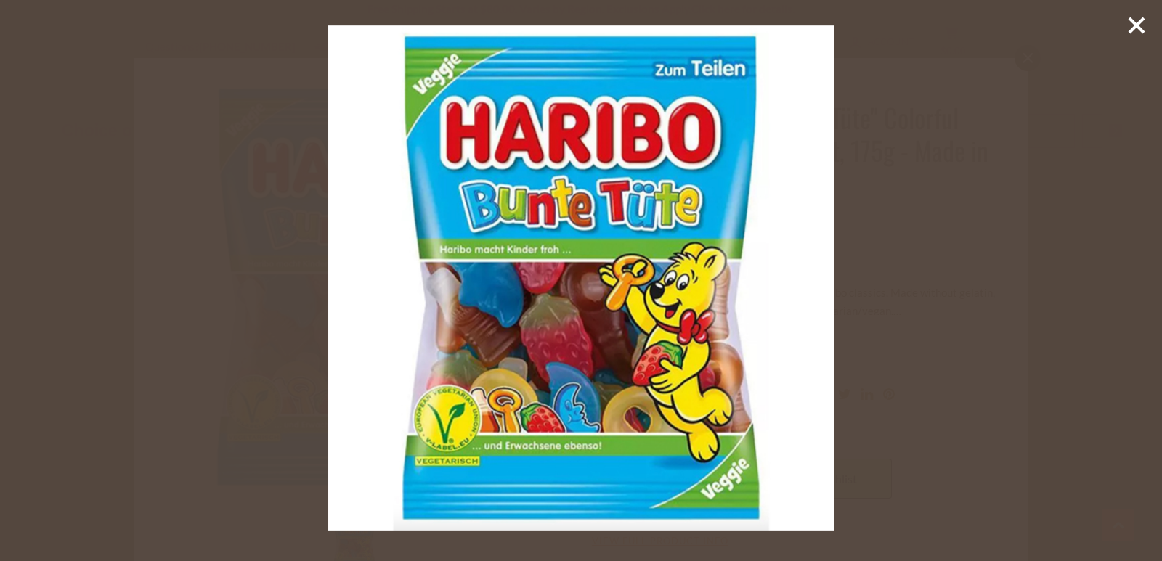
click at [1141, 27] on icon at bounding box center [1136, 26] width 22 height 22
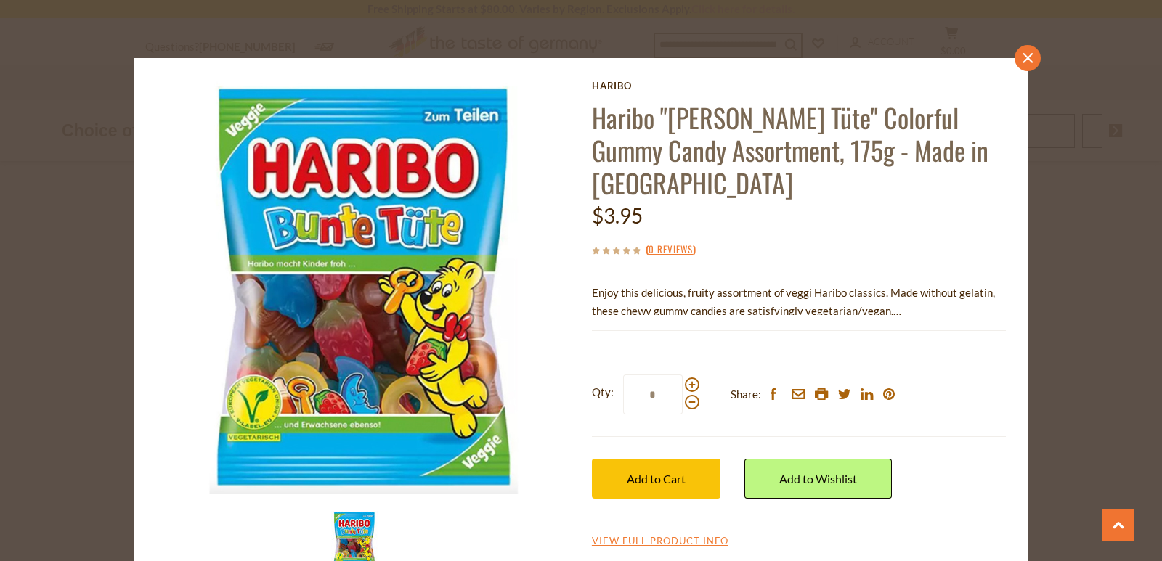
click at [1026, 47] on link "close" at bounding box center [1027, 58] width 26 height 26
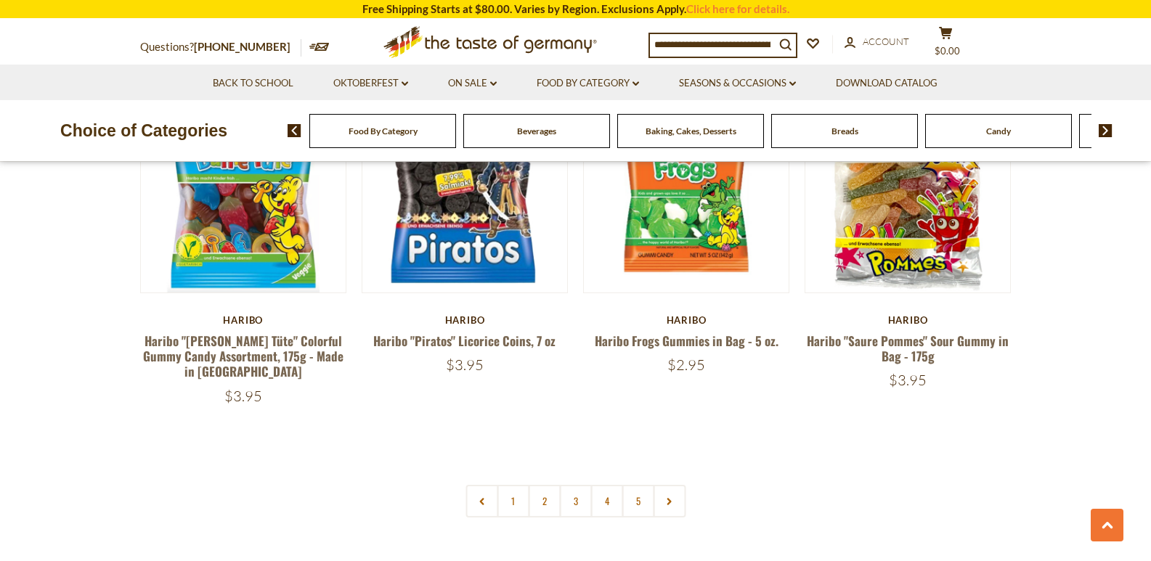
scroll to position [3109, 0]
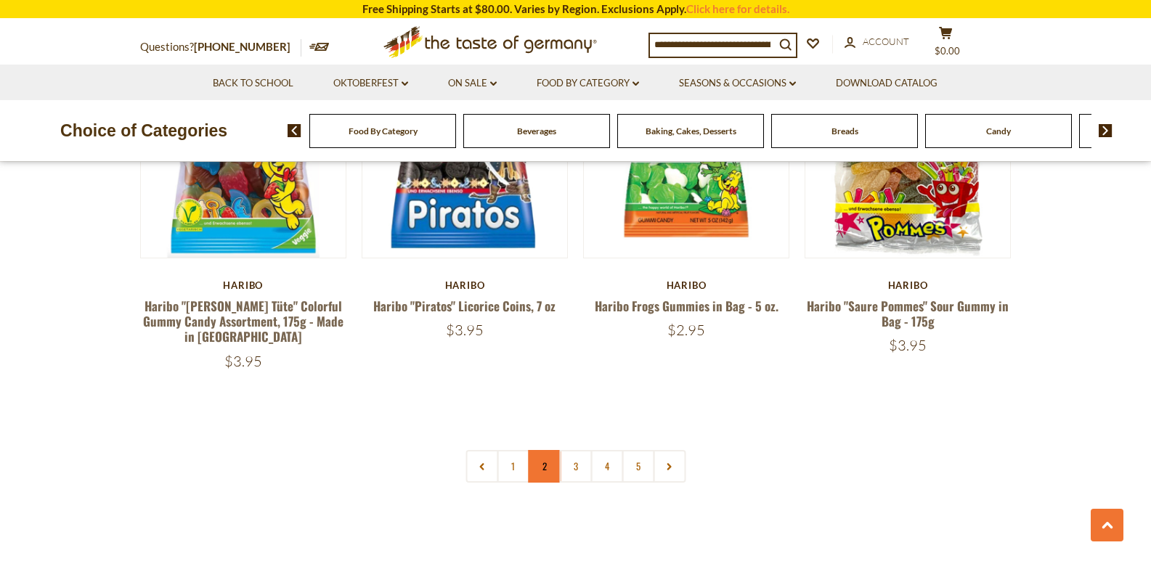
click at [534, 450] on link "2" at bounding box center [544, 466] width 33 height 33
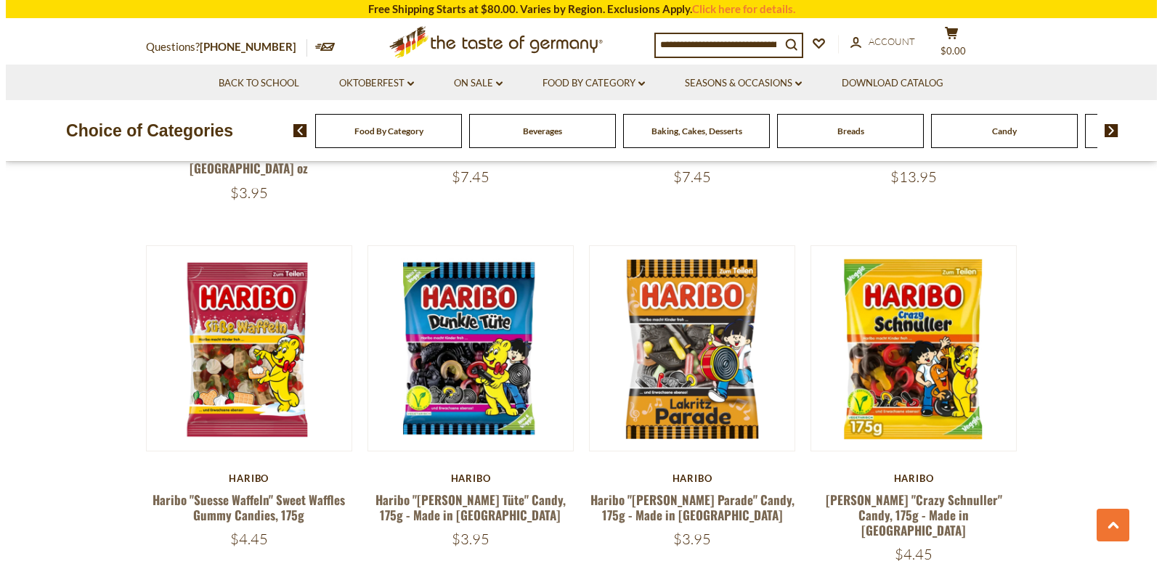
scroll to position [1162, 0]
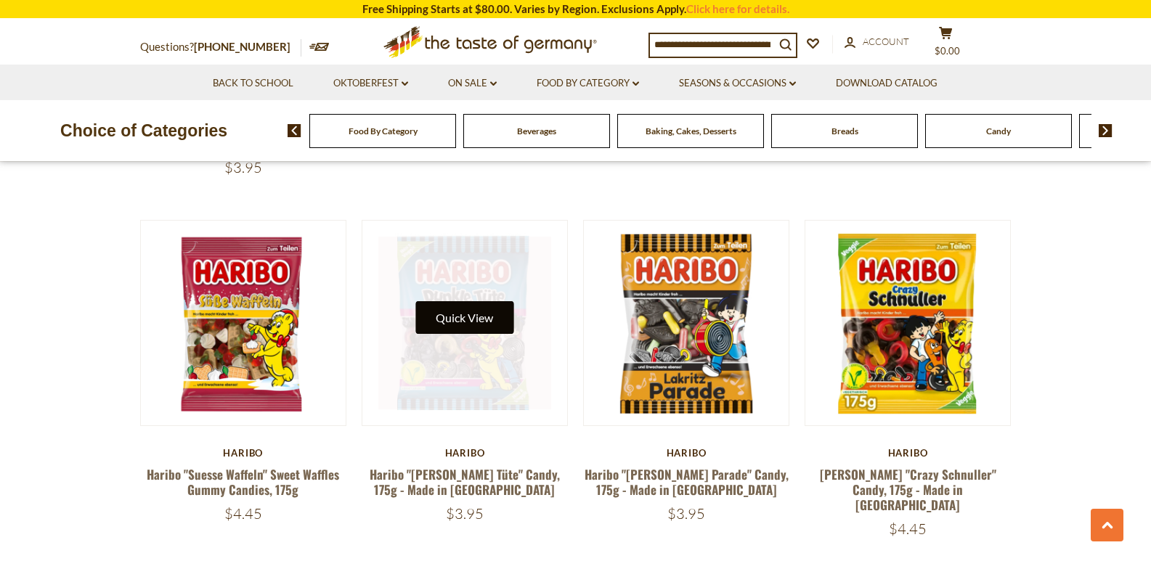
click at [474, 305] on button "Quick View" at bounding box center [464, 317] width 98 height 33
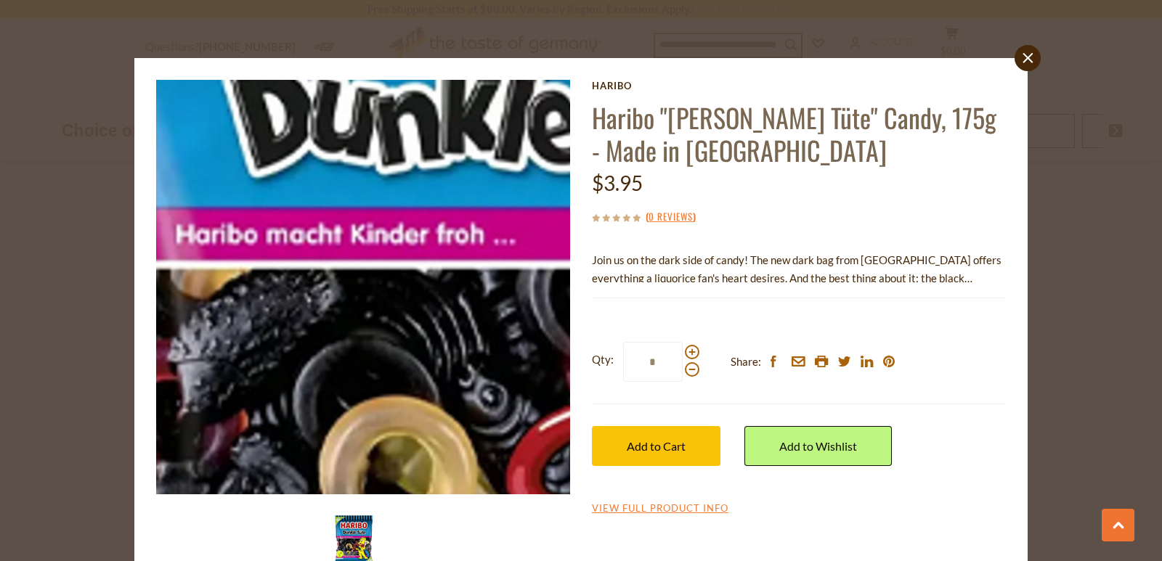
click at [291, 278] on img at bounding box center [363, 287] width 415 height 415
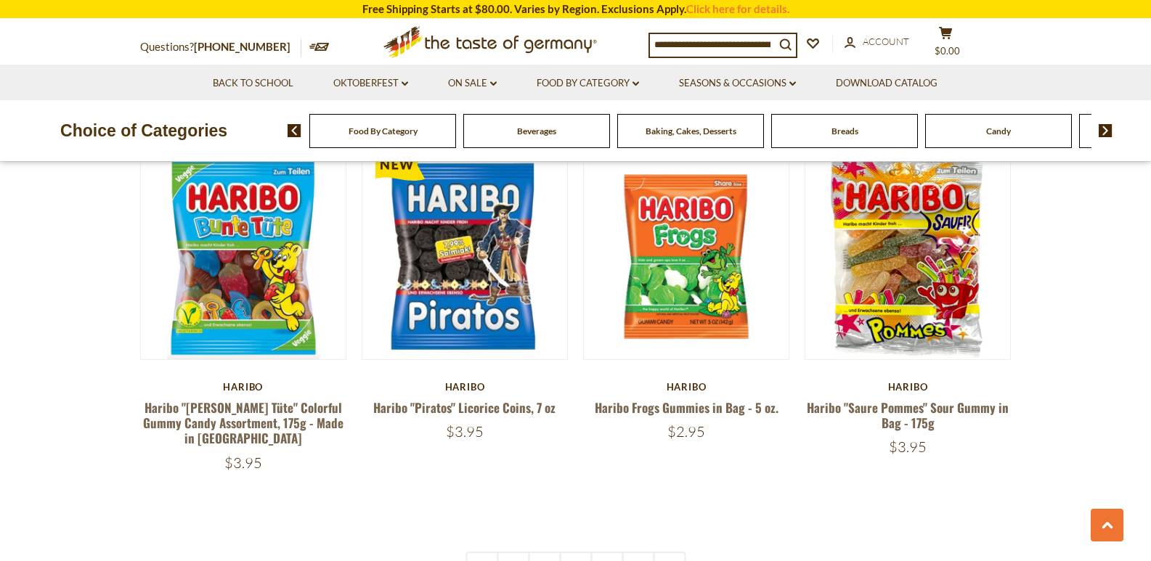
scroll to position [3194, 0]
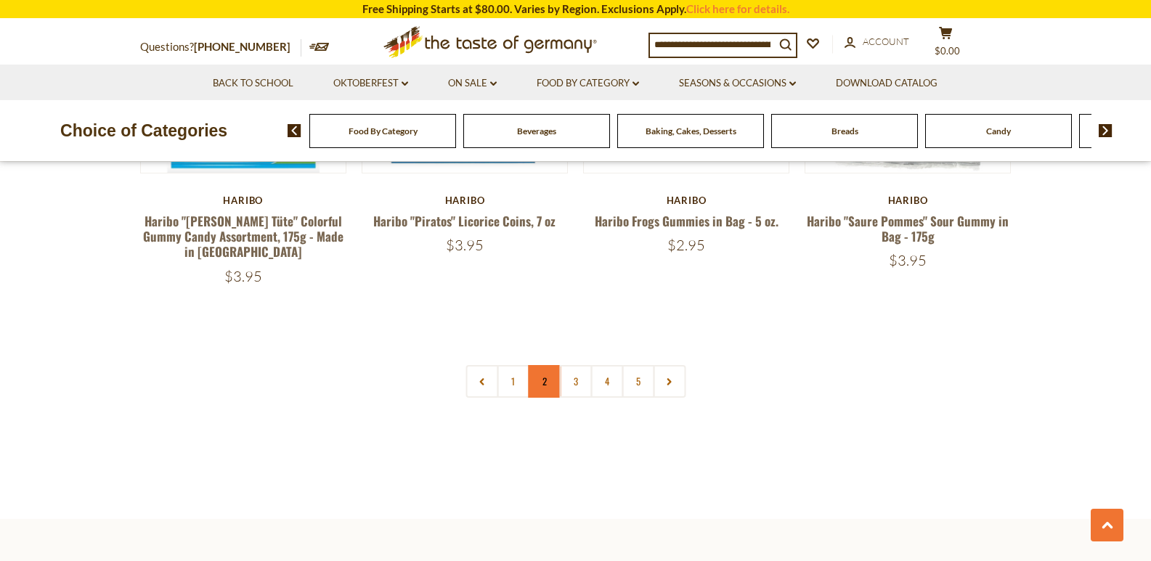
click at [551, 365] on link "2" at bounding box center [544, 381] width 33 height 33
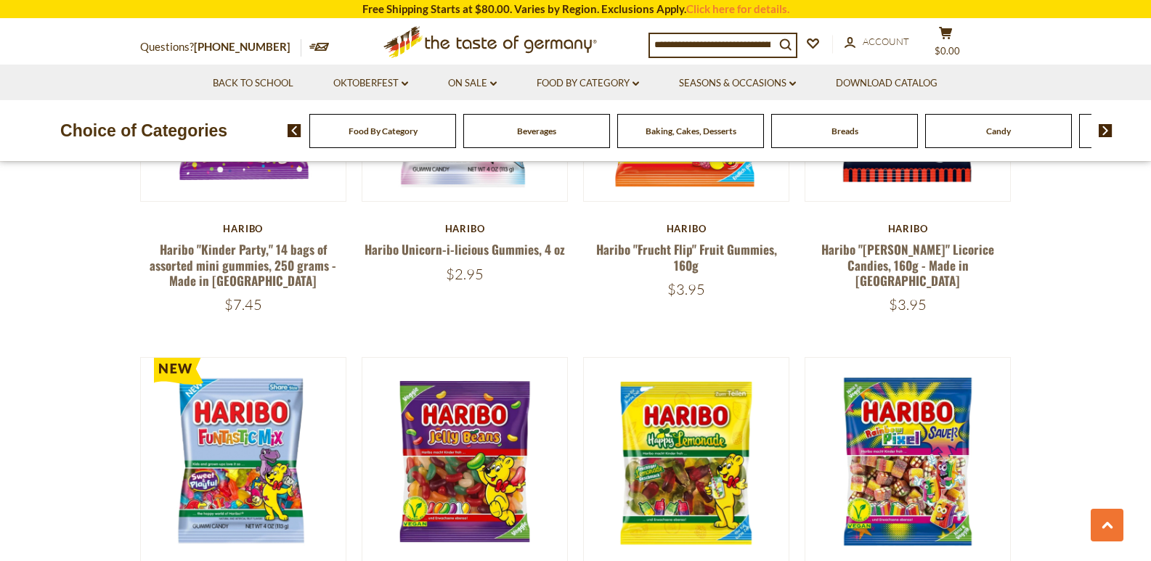
scroll to position [2914, 0]
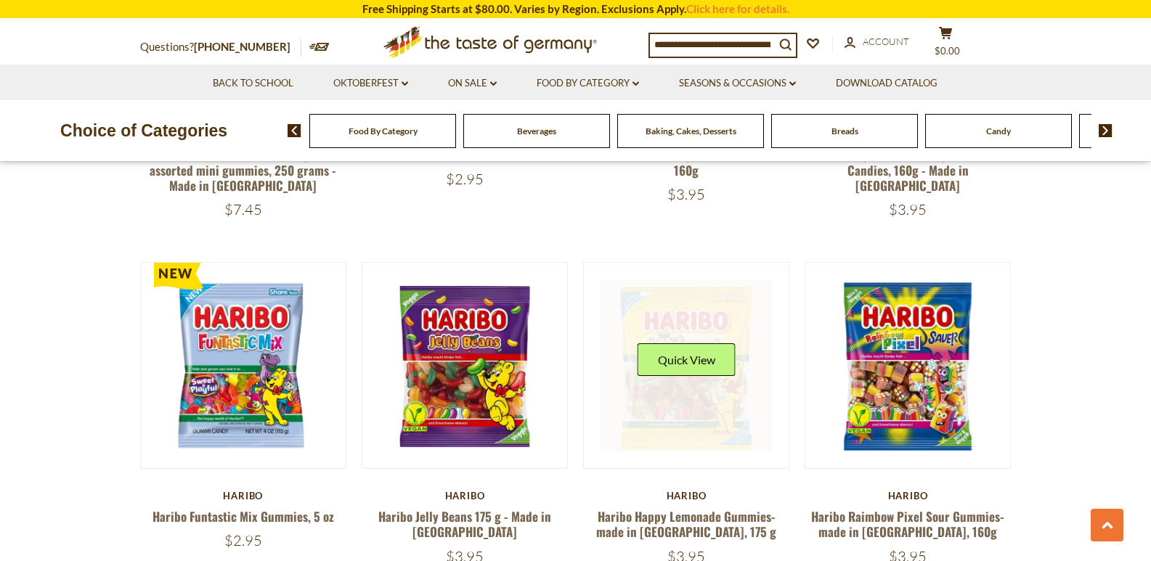
click at [697, 349] on link at bounding box center [686, 366] width 173 height 173
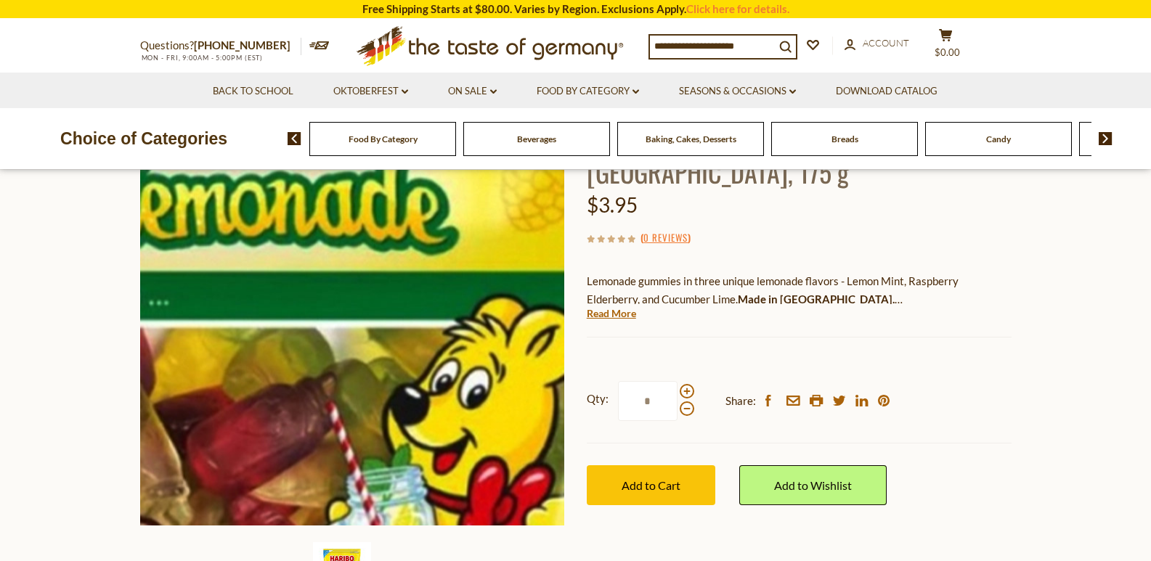
click at [417, 304] on img at bounding box center [352, 313] width 425 height 425
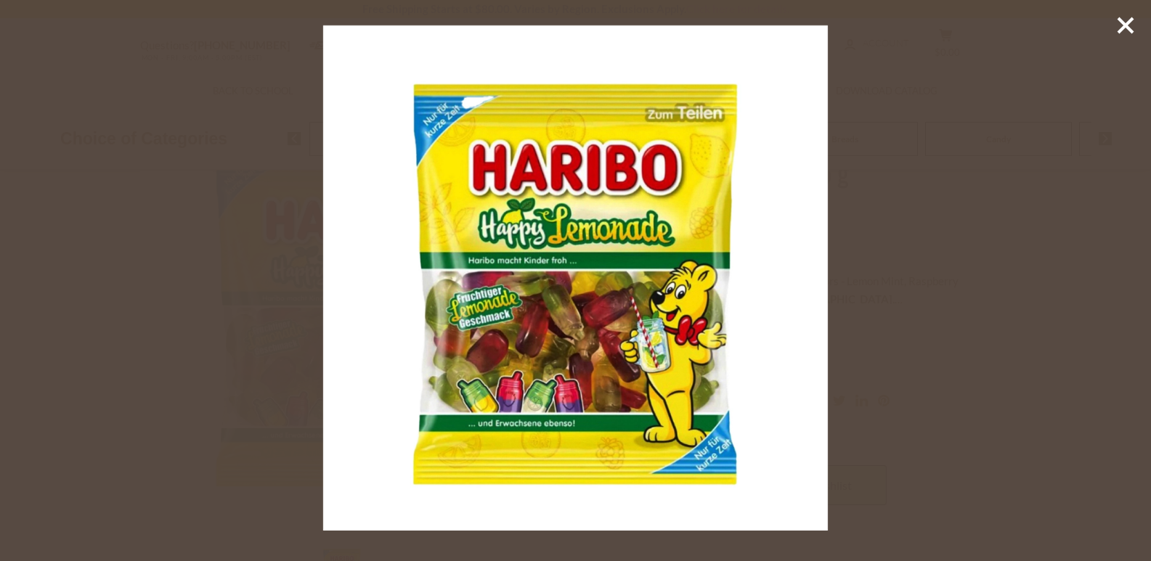
click at [1127, 27] on line at bounding box center [1125, 25] width 15 height 15
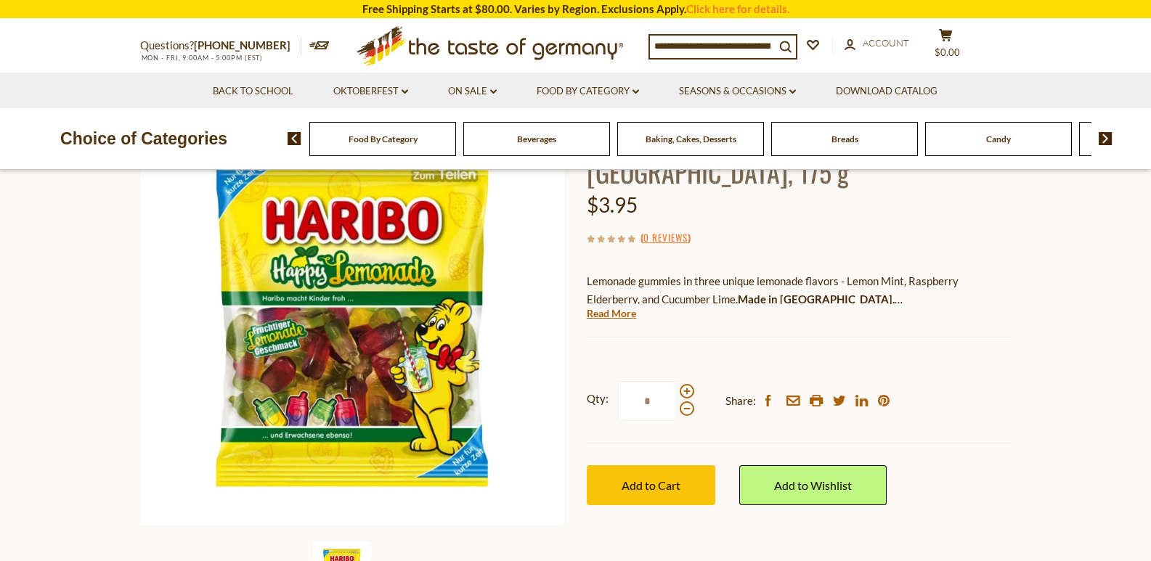
click at [107, 289] on section "Home Food By Category Candy Haribo Happy Lemonade Gummies- made in [GEOGRAPHIC_…" at bounding box center [575, 347] width 1151 height 645
drag, startPoint x: 88, startPoint y: 220, endPoint x: 46, endPoint y: 130, distance: 99.1
click at [75, 196] on section "Home Food By Category Candy Haribo Happy Lemonade Gummies- made in [GEOGRAPHIC_…" at bounding box center [575, 347] width 1151 height 645
